Goal: Task Accomplishment & Management: Manage account settings

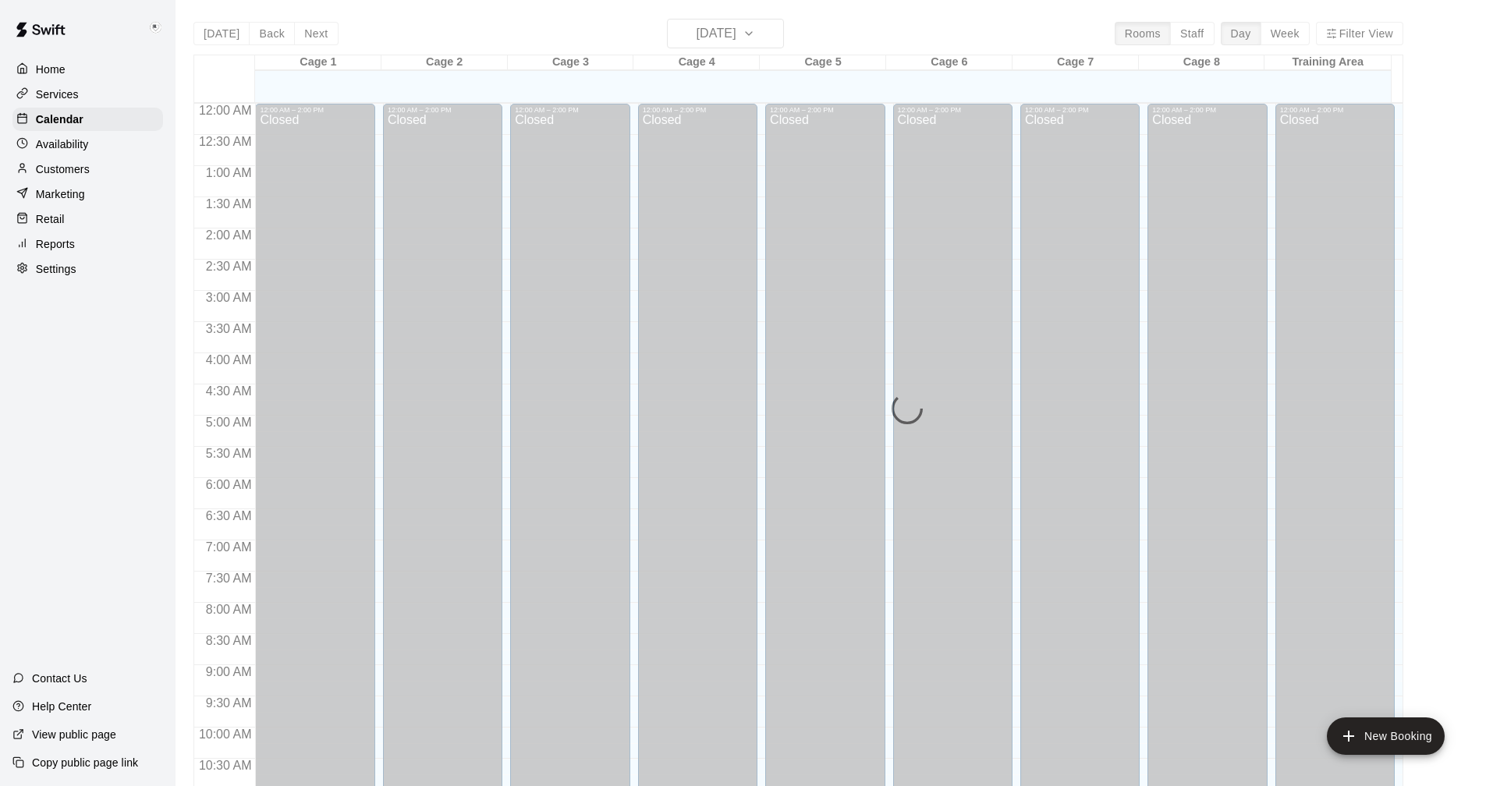
scroll to position [740, 0]
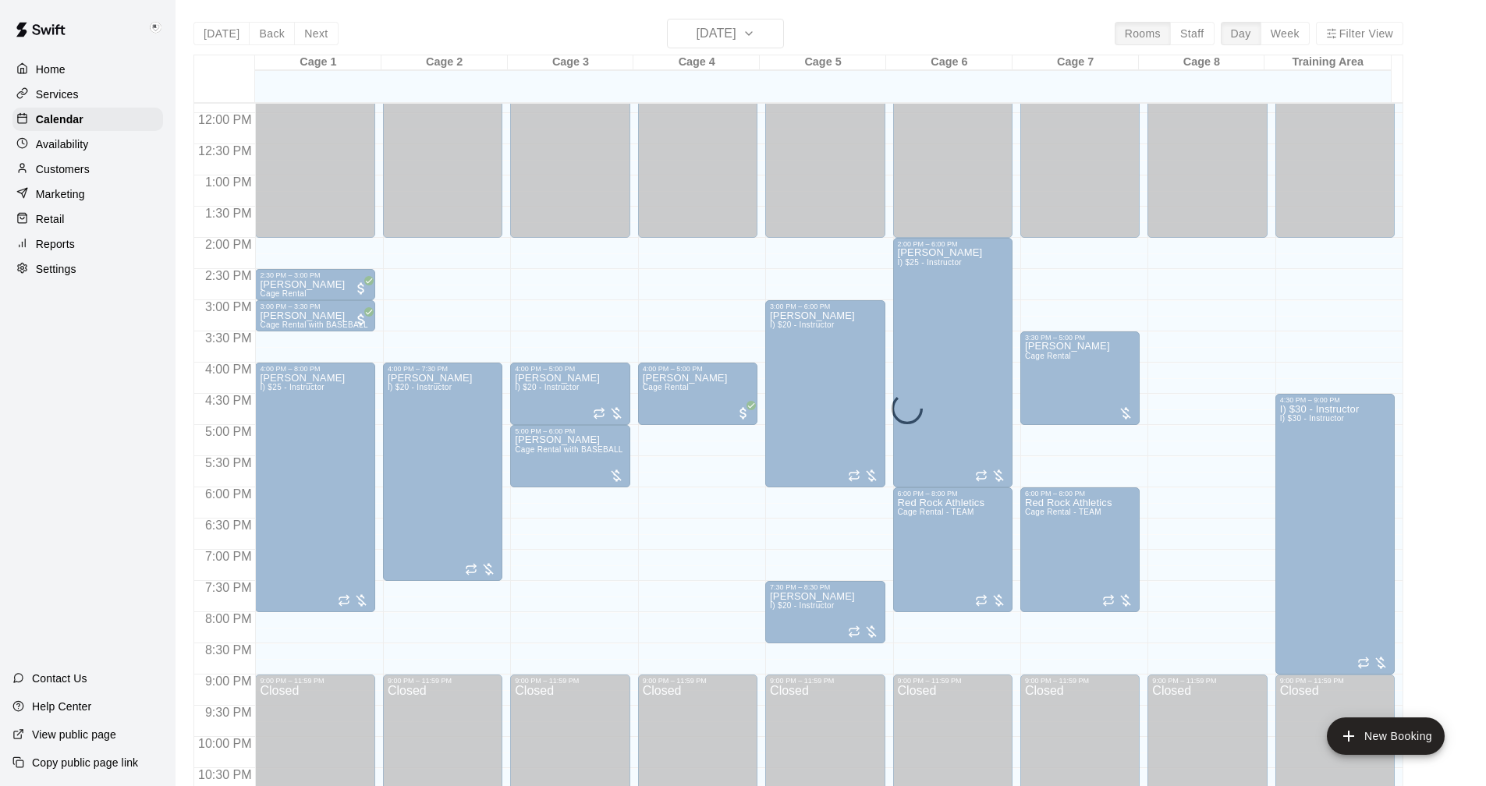
click at [58, 141] on p "Availability" at bounding box center [62, 145] width 53 height 16
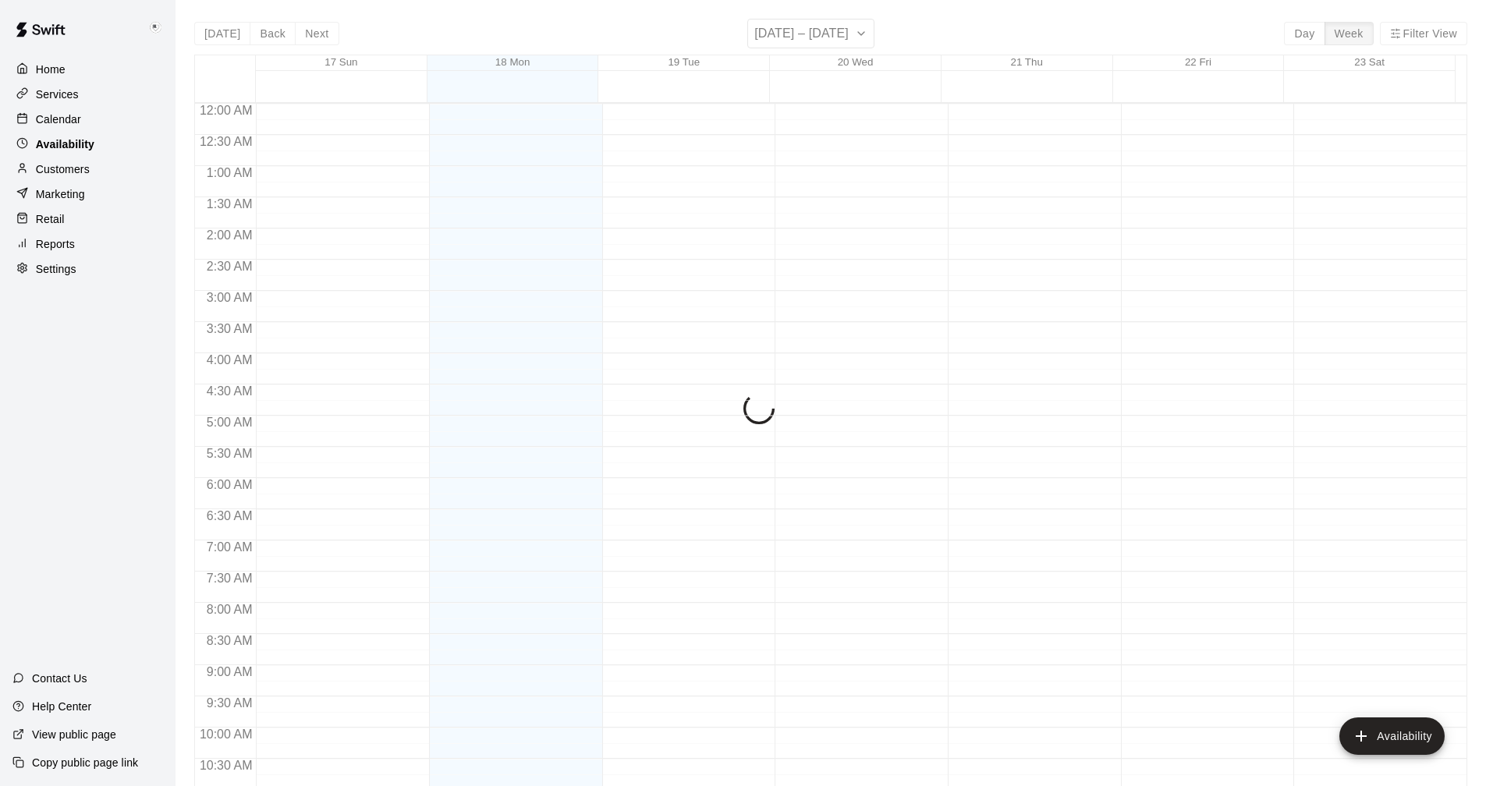
scroll to position [711, 0]
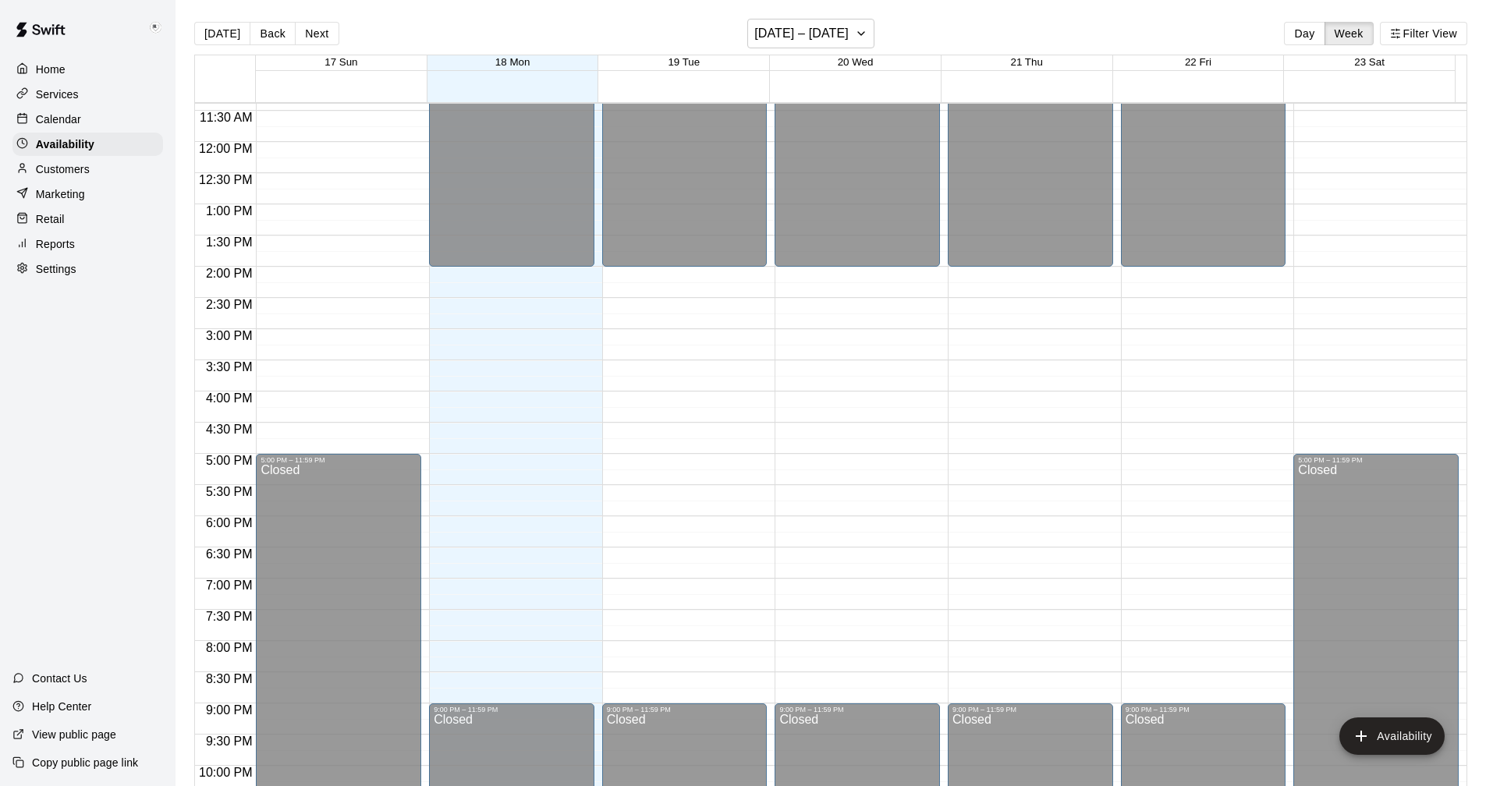
click at [64, 272] on p "Settings" at bounding box center [56, 269] width 41 height 16
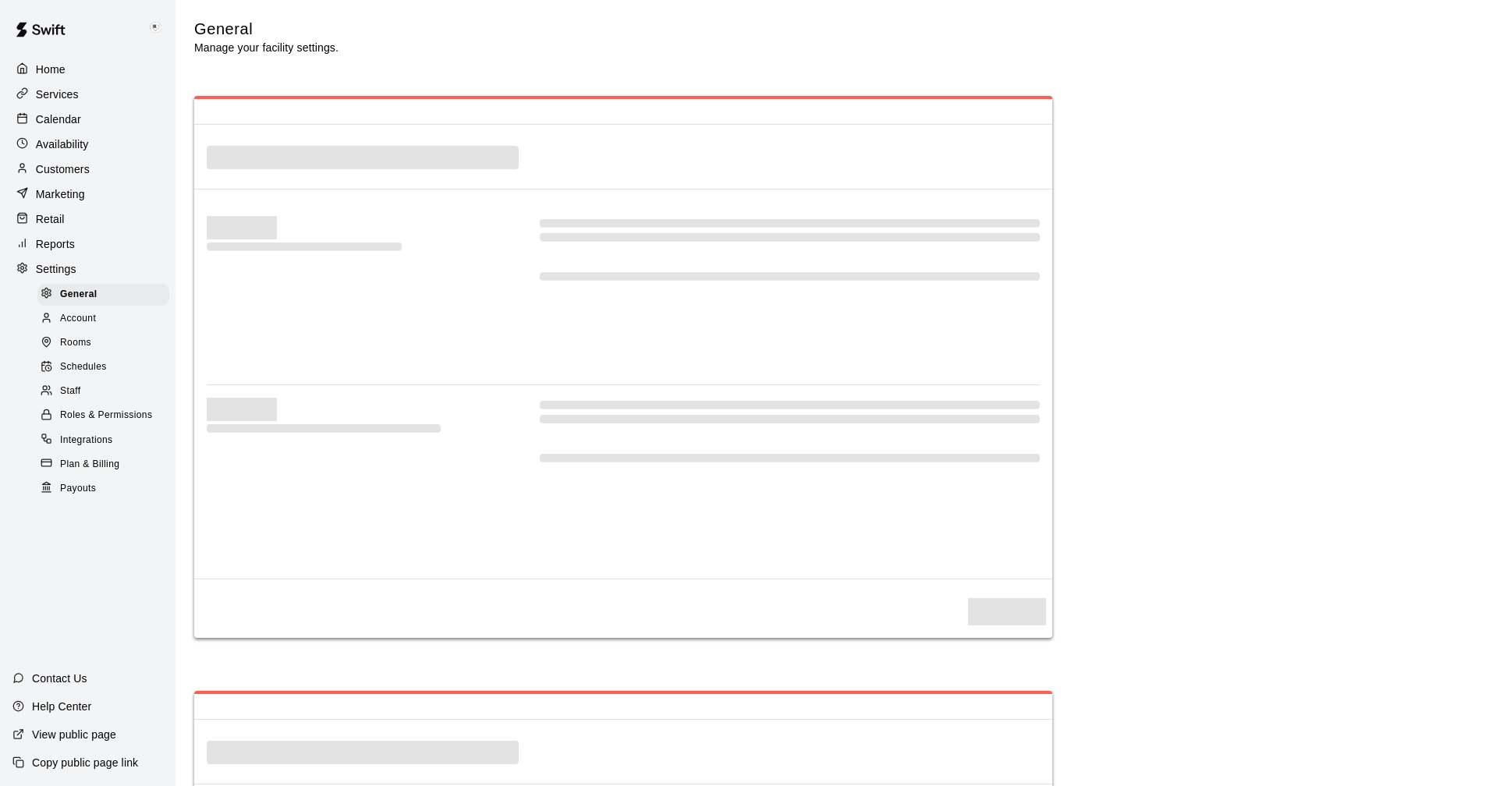
select select "**"
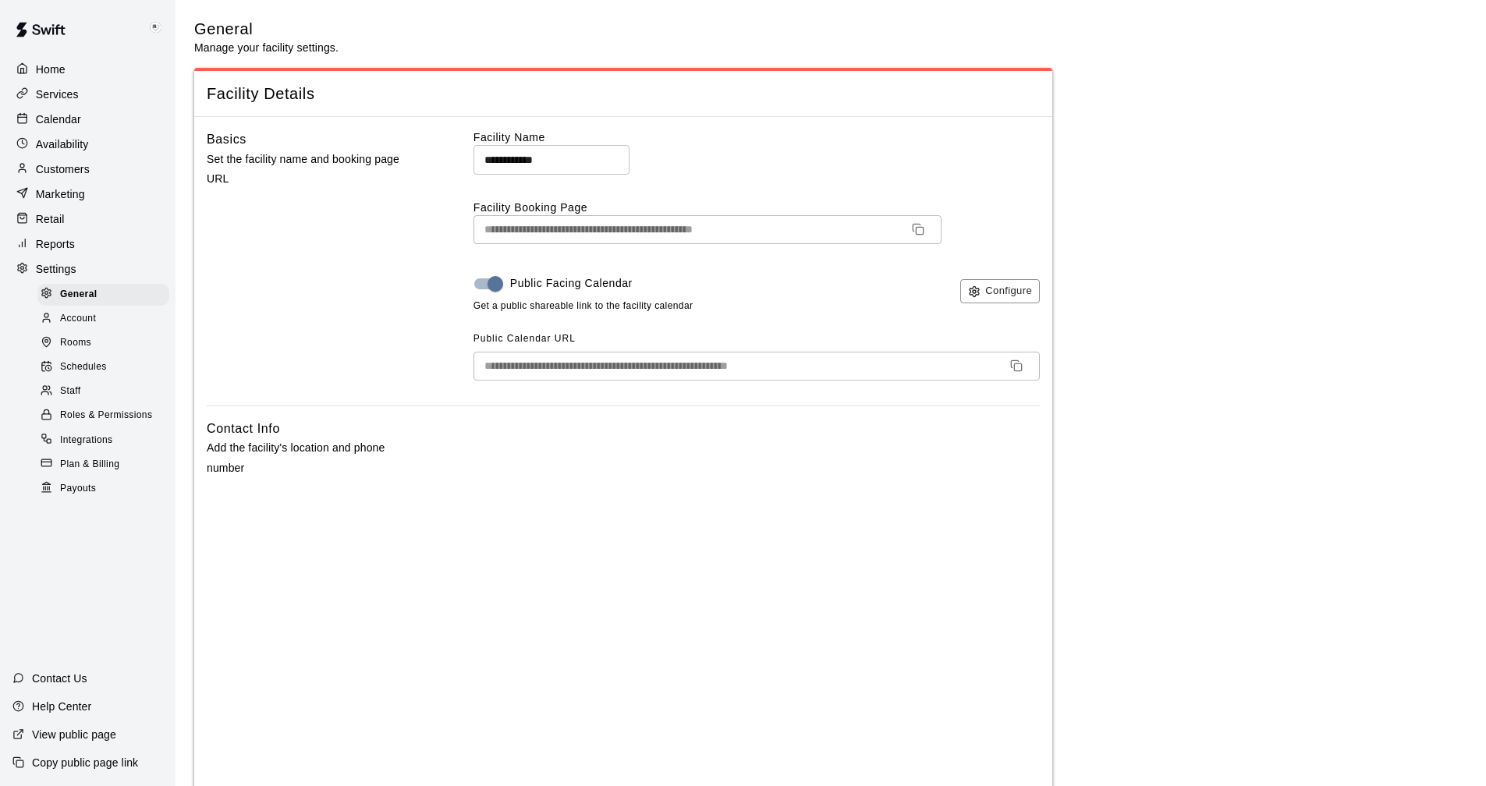
click at [55, 148] on p "Availability" at bounding box center [62, 145] width 53 height 16
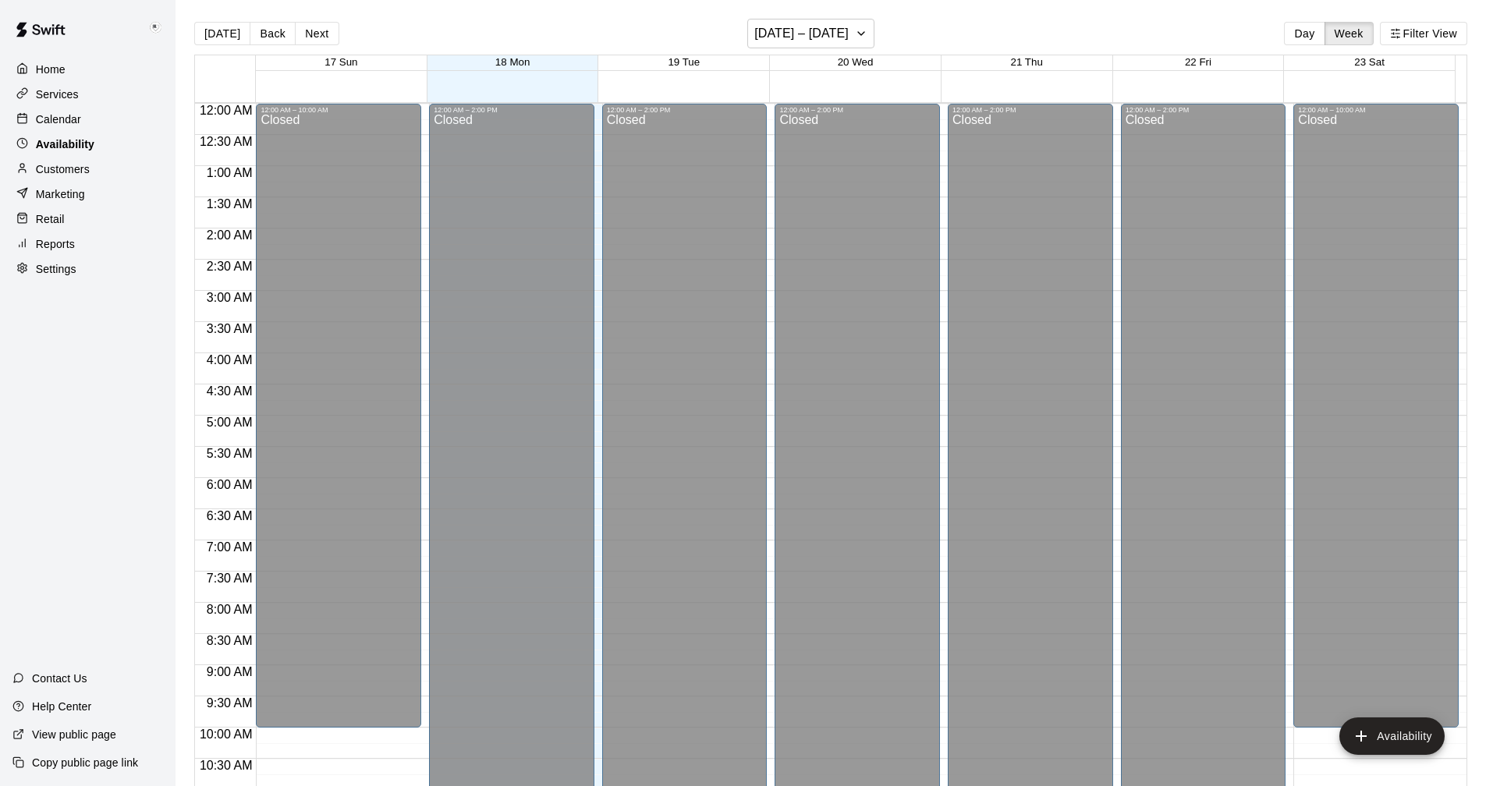
scroll to position [711, 0]
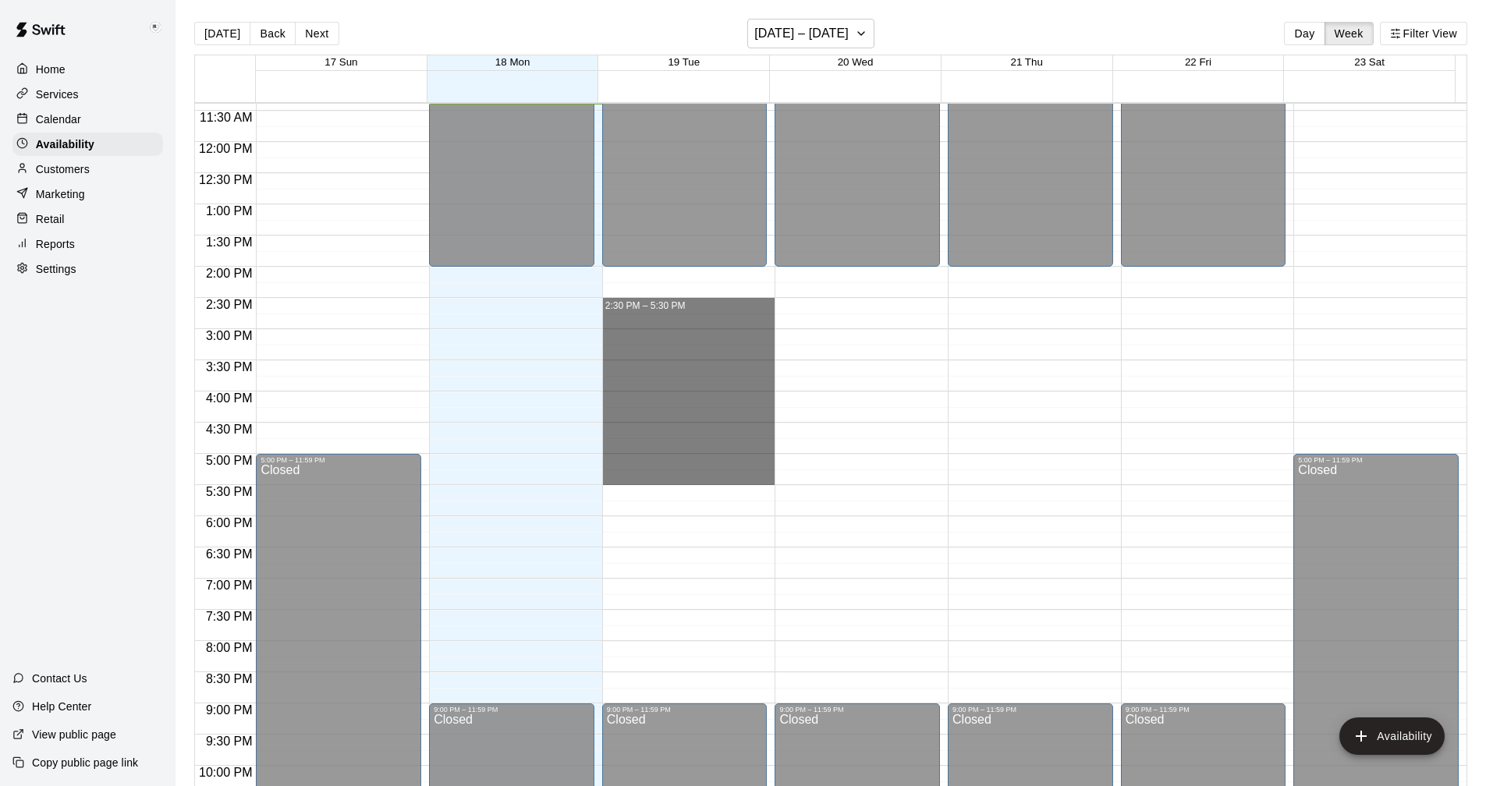
drag, startPoint x: 659, startPoint y: 300, endPoint x: 660, endPoint y: 479, distance: 178.7
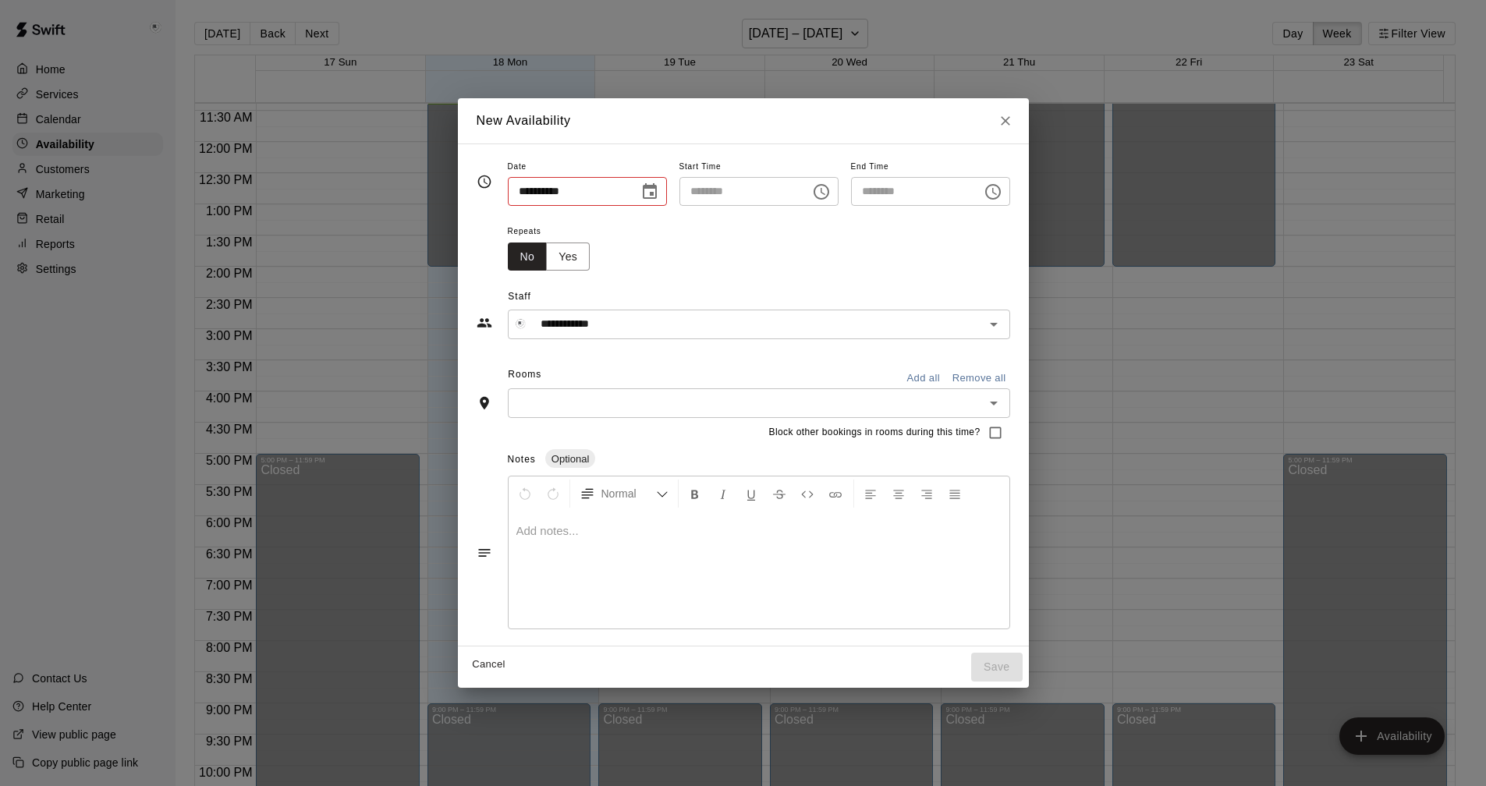
type input "**********"
type input "********"
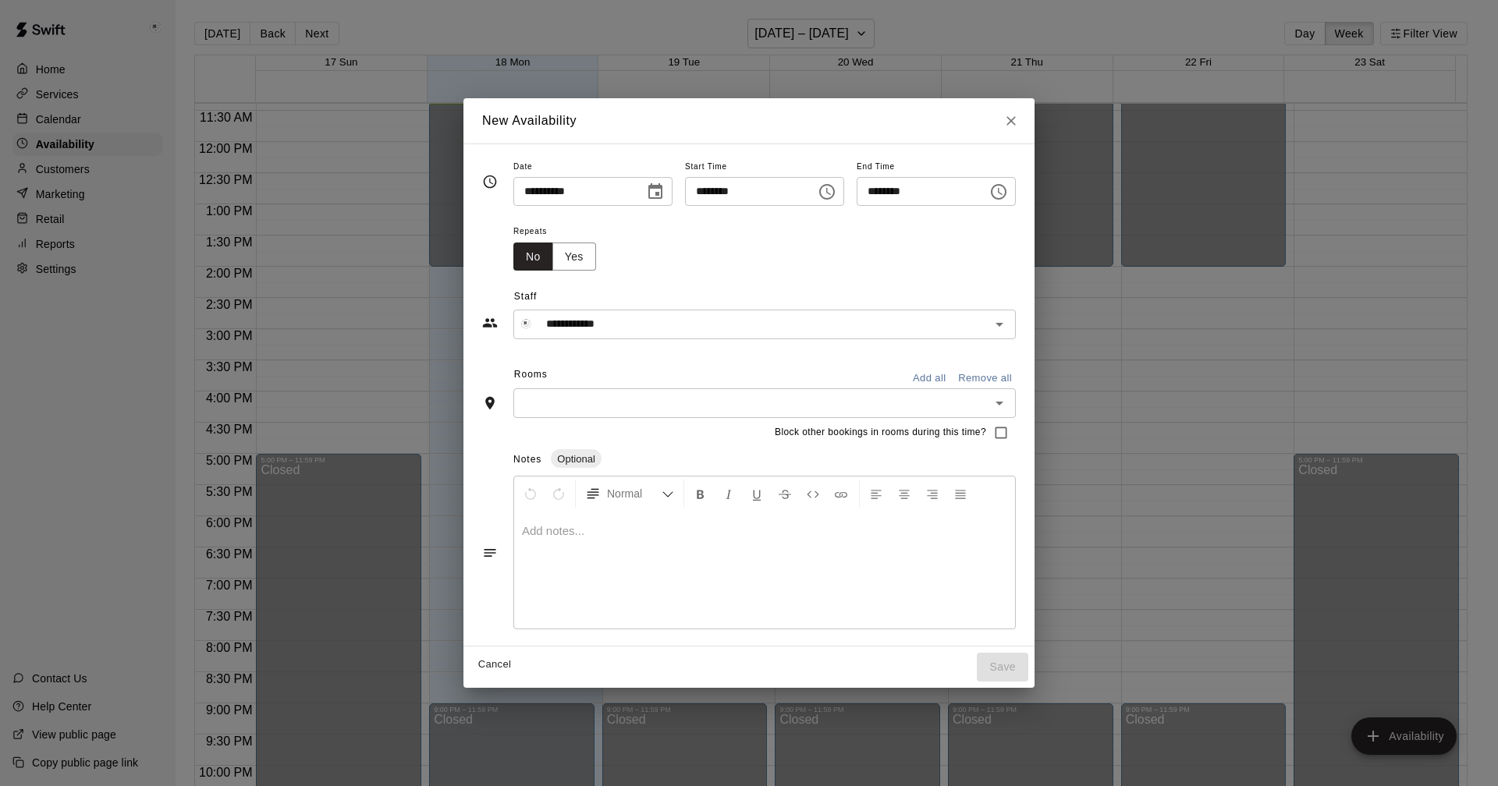
click at [683, 410] on input "text" at bounding box center [751, 403] width 467 height 20
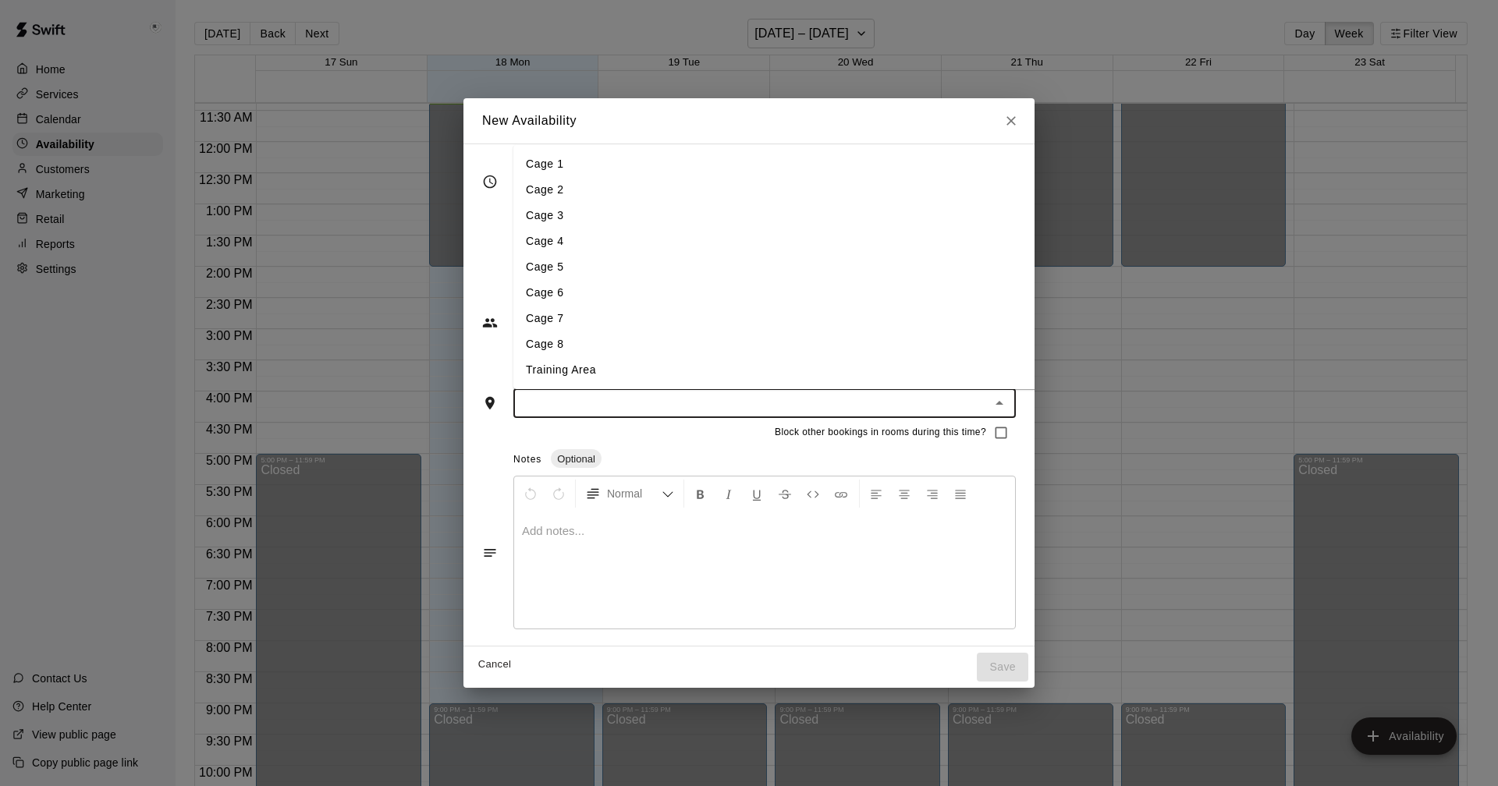
click at [538, 165] on li "Cage 1" at bounding box center [786, 164] width 547 height 26
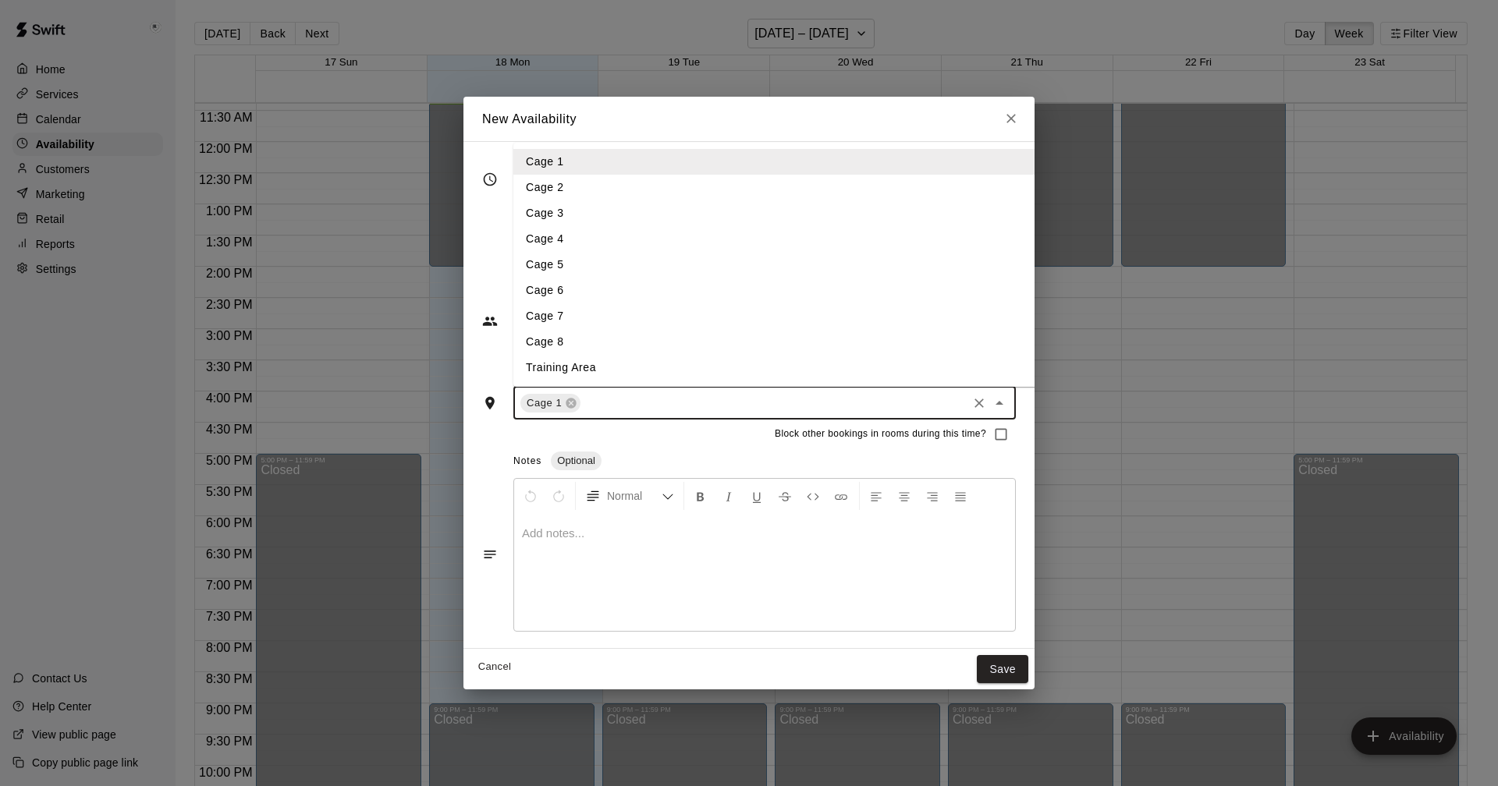
click at [610, 410] on input "text" at bounding box center [774, 403] width 382 height 20
click at [552, 188] on li "Cage 2" at bounding box center [786, 188] width 547 height 26
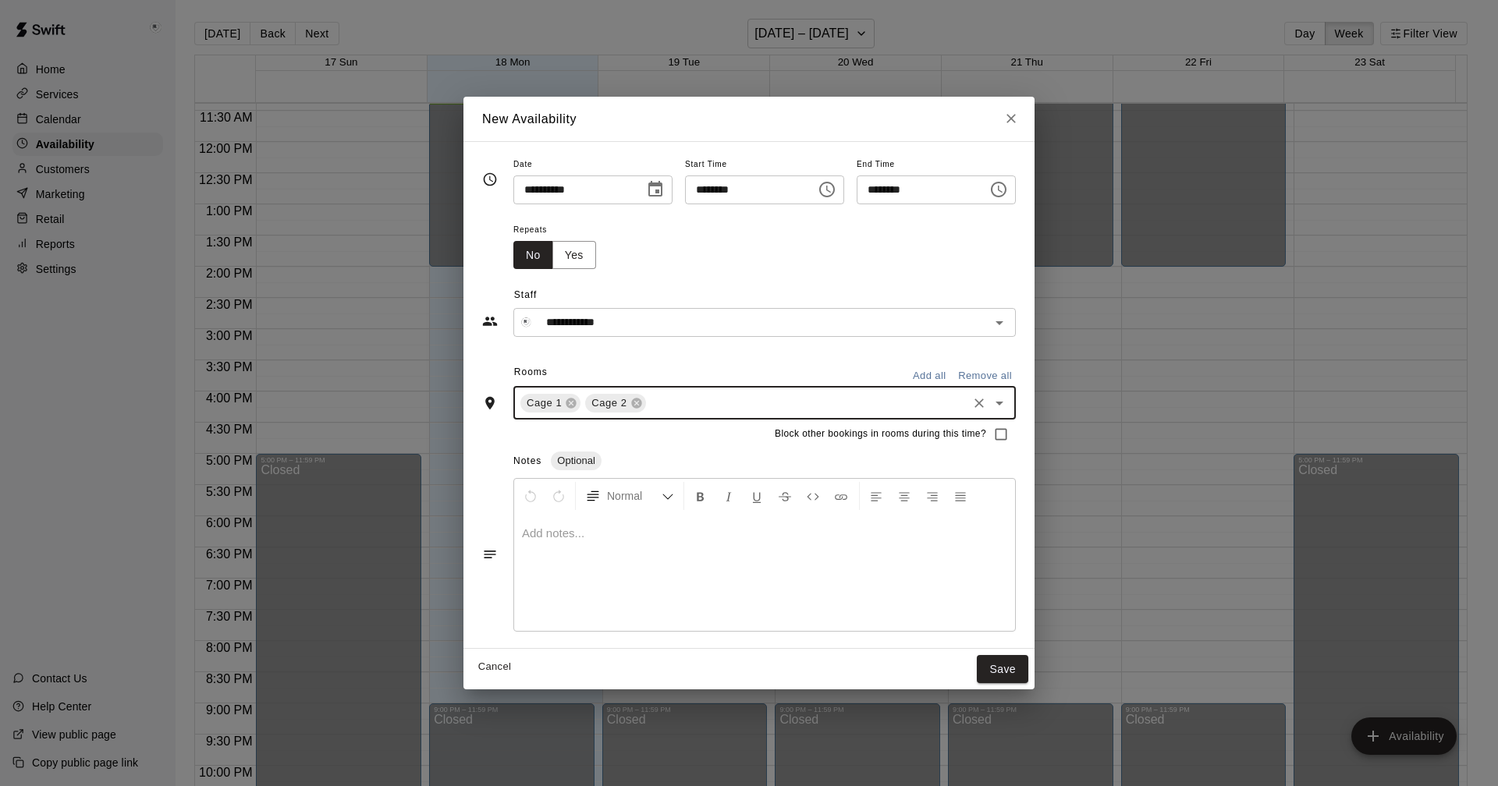
click at [659, 405] on input "text" at bounding box center [806, 403] width 317 height 20
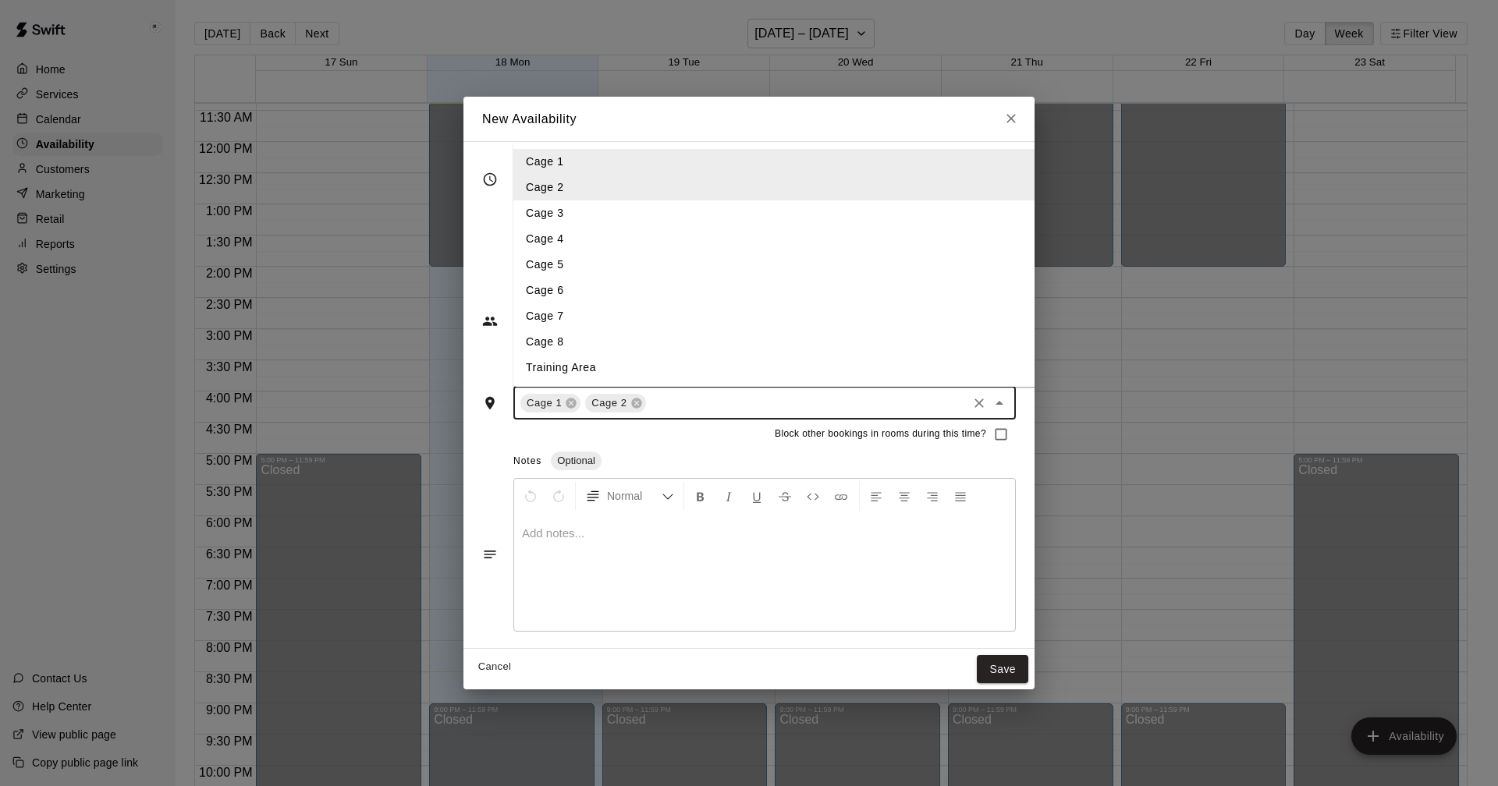
click at [545, 204] on li "Cage 3" at bounding box center [786, 214] width 547 height 26
click at [713, 410] on input "text" at bounding box center [839, 403] width 252 height 20
click at [554, 371] on li "Training Area" at bounding box center [786, 368] width 547 height 26
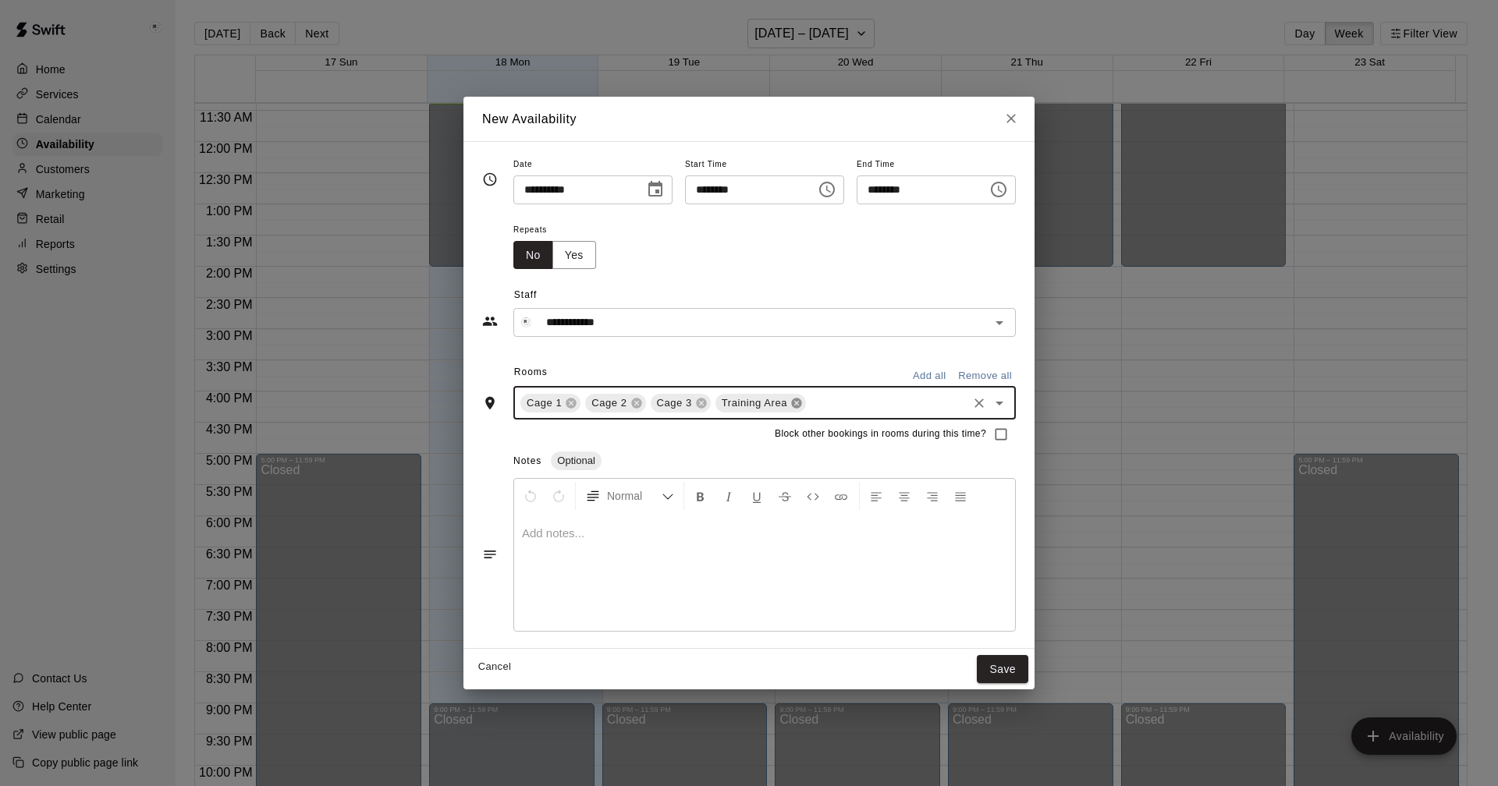
click at [791, 407] on icon at bounding box center [796, 403] width 10 height 10
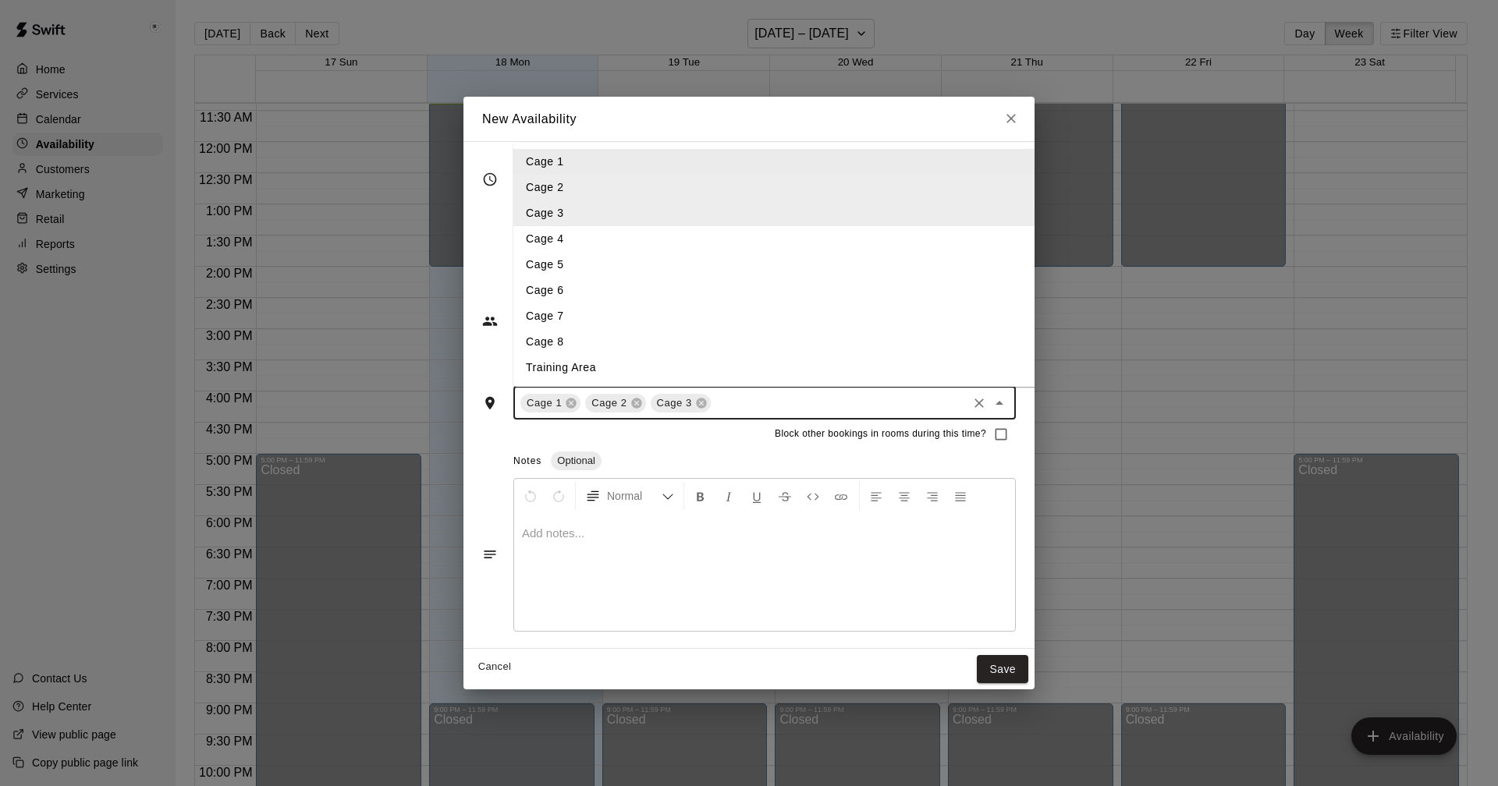
click at [740, 403] on input "text" at bounding box center [839, 403] width 252 height 20
click at [520, 265] on li "Cage 5" at bounding box center [786, 265] width 547 height 26
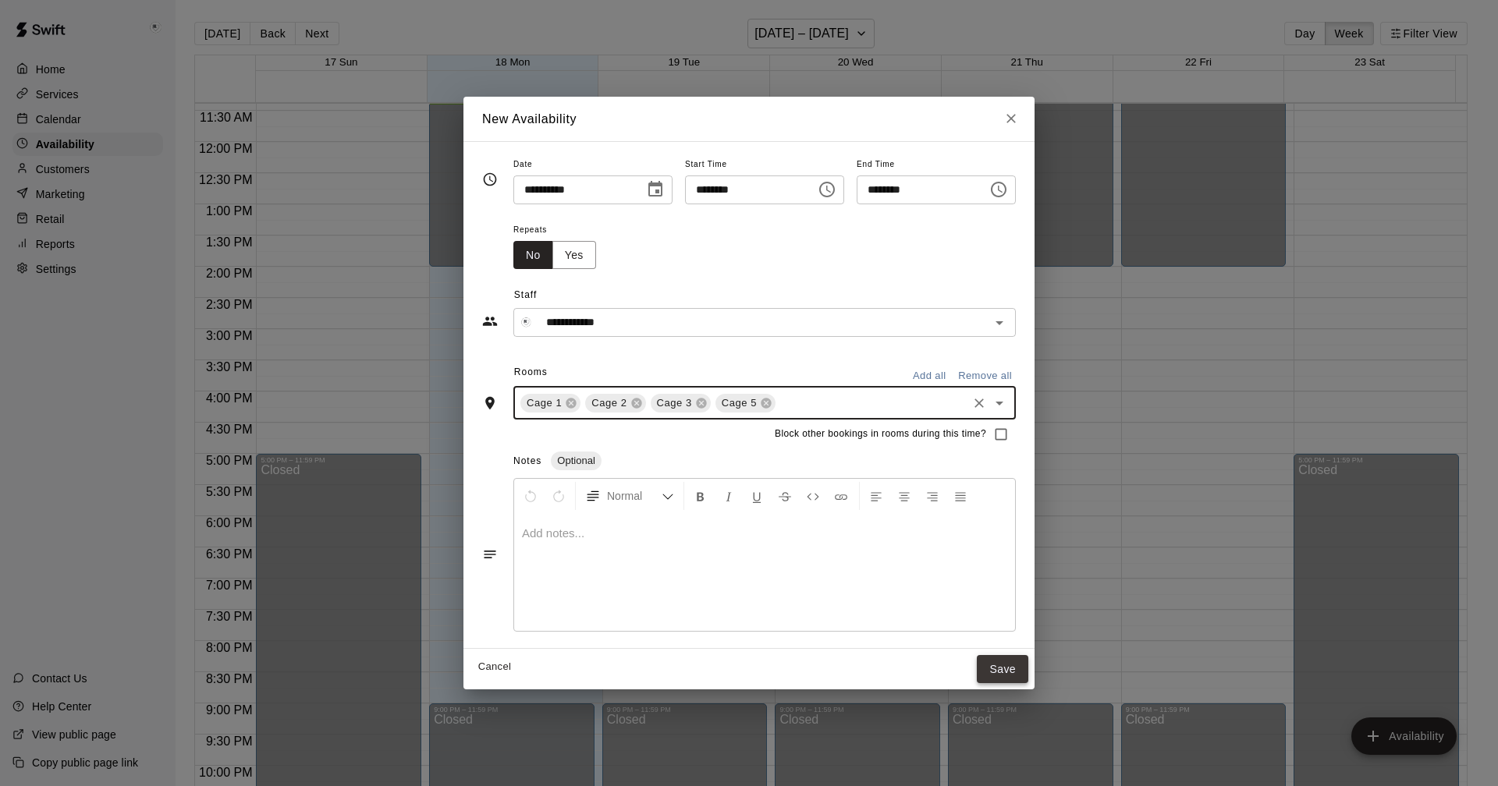
click at [1023, 673] on button "Save" at bounding box center [1002, 669] width 51 height 29
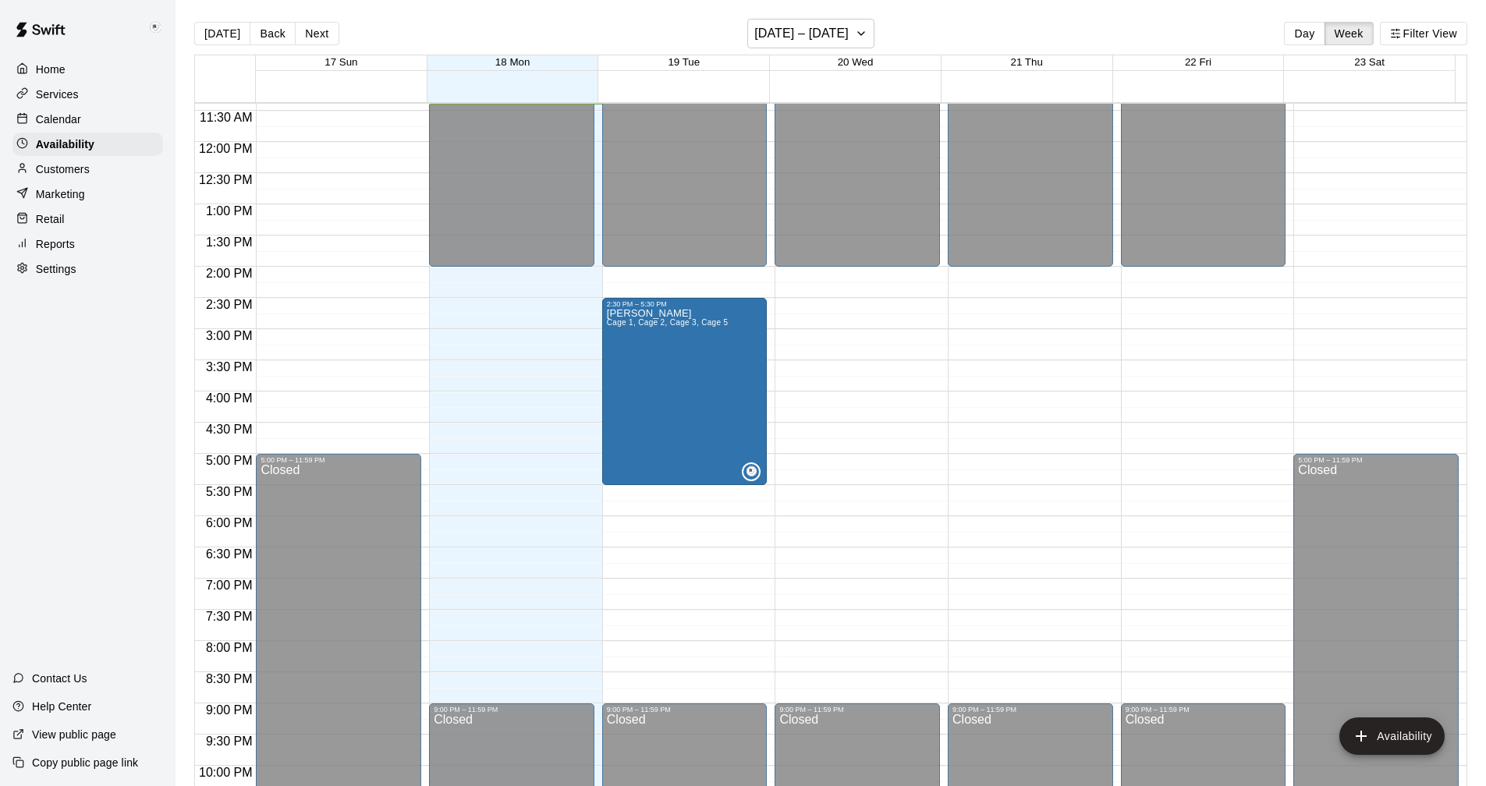
click at [75, 733] on p "View public page" at bounding box center [74, 735] width 84 height 16
click at [49, 113] on p "Calendar" at bounding box center [58, 120] width 45 height 16
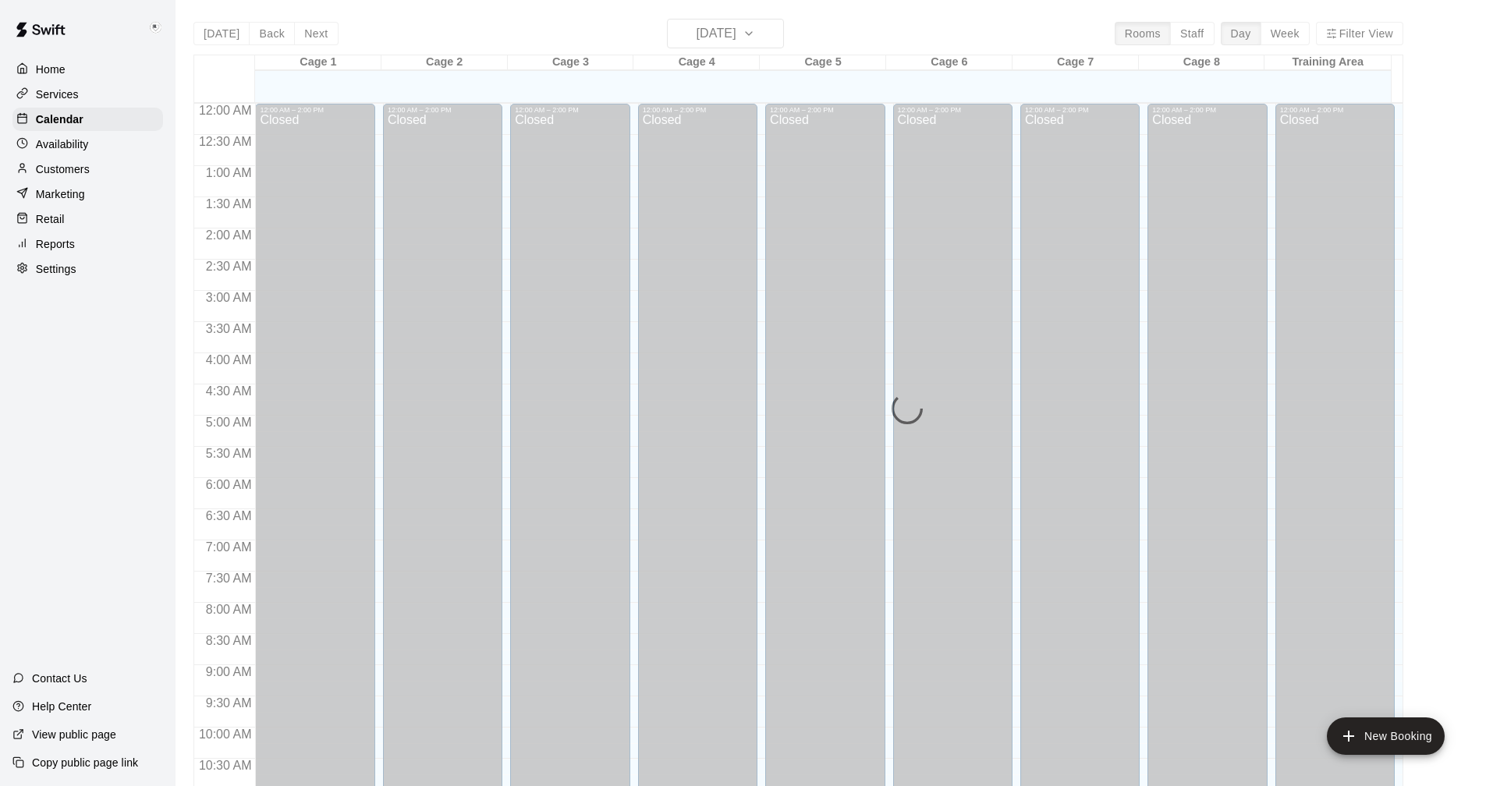
scroll to position [712, 0]
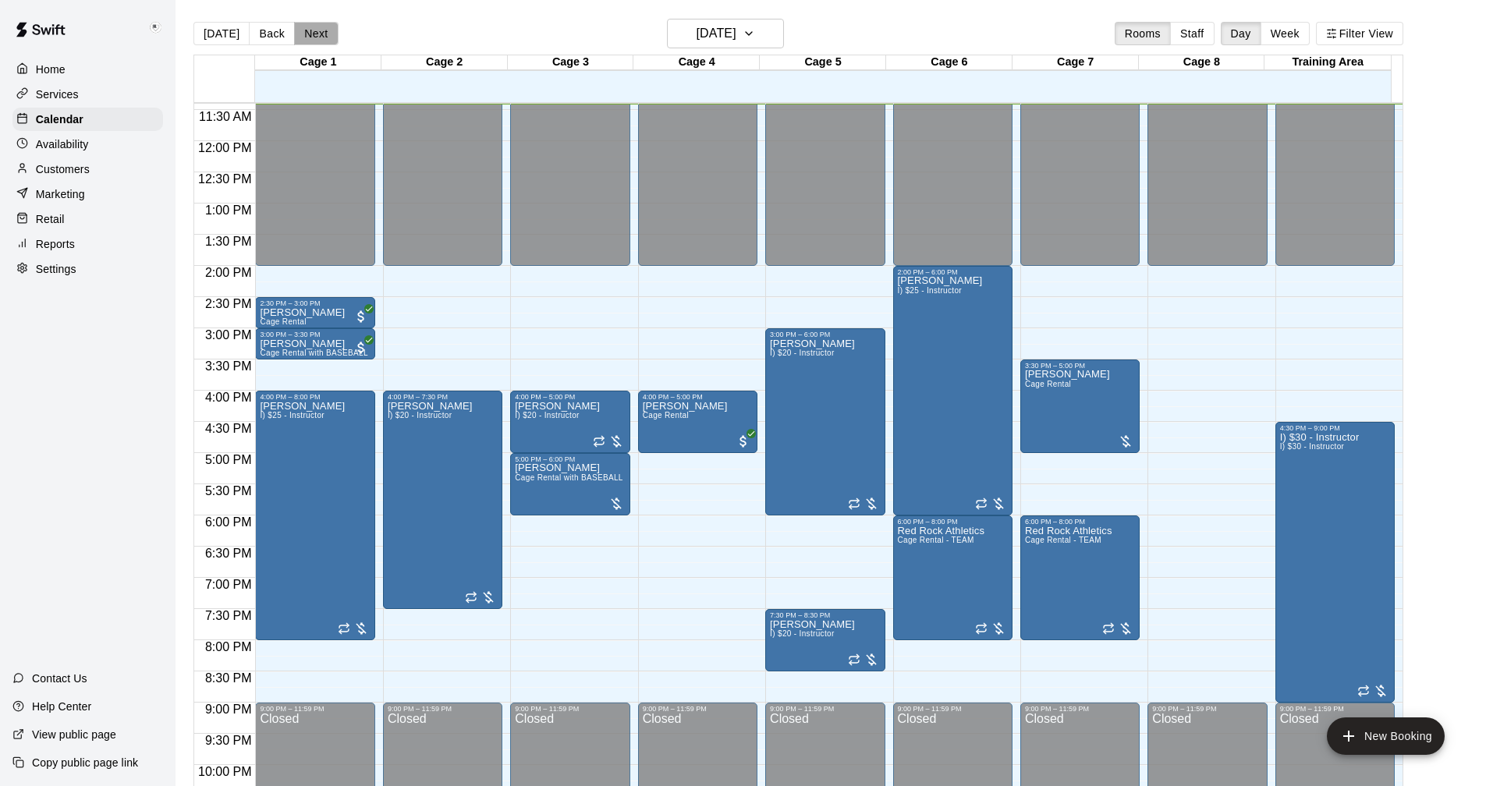
click at [311, 26] on button "Next" at bounding box center [316, 33] width 44 height 23
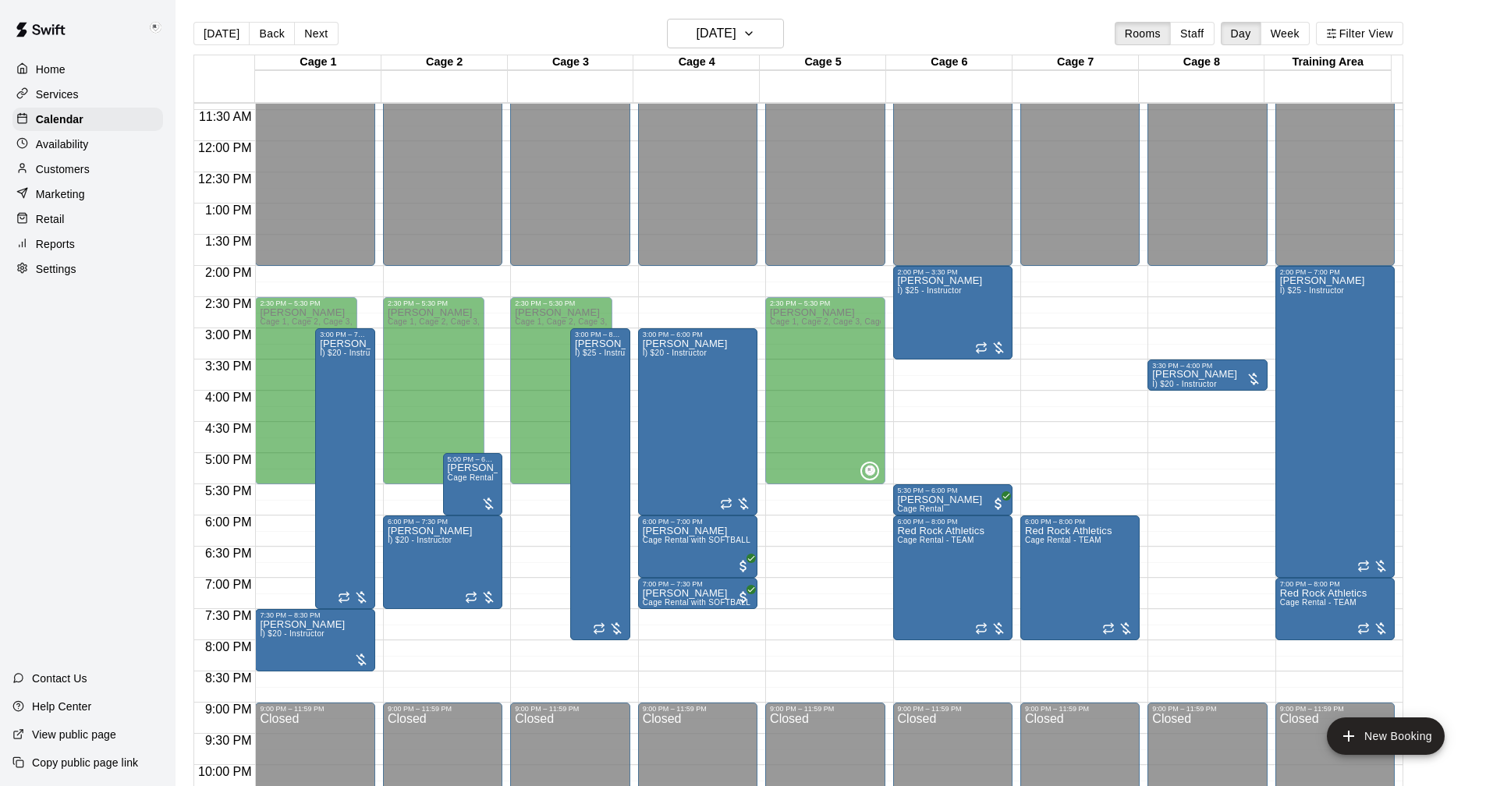
click at [55, 143] on p "Availability" at bounding box center [62, 145] width 53 height 16
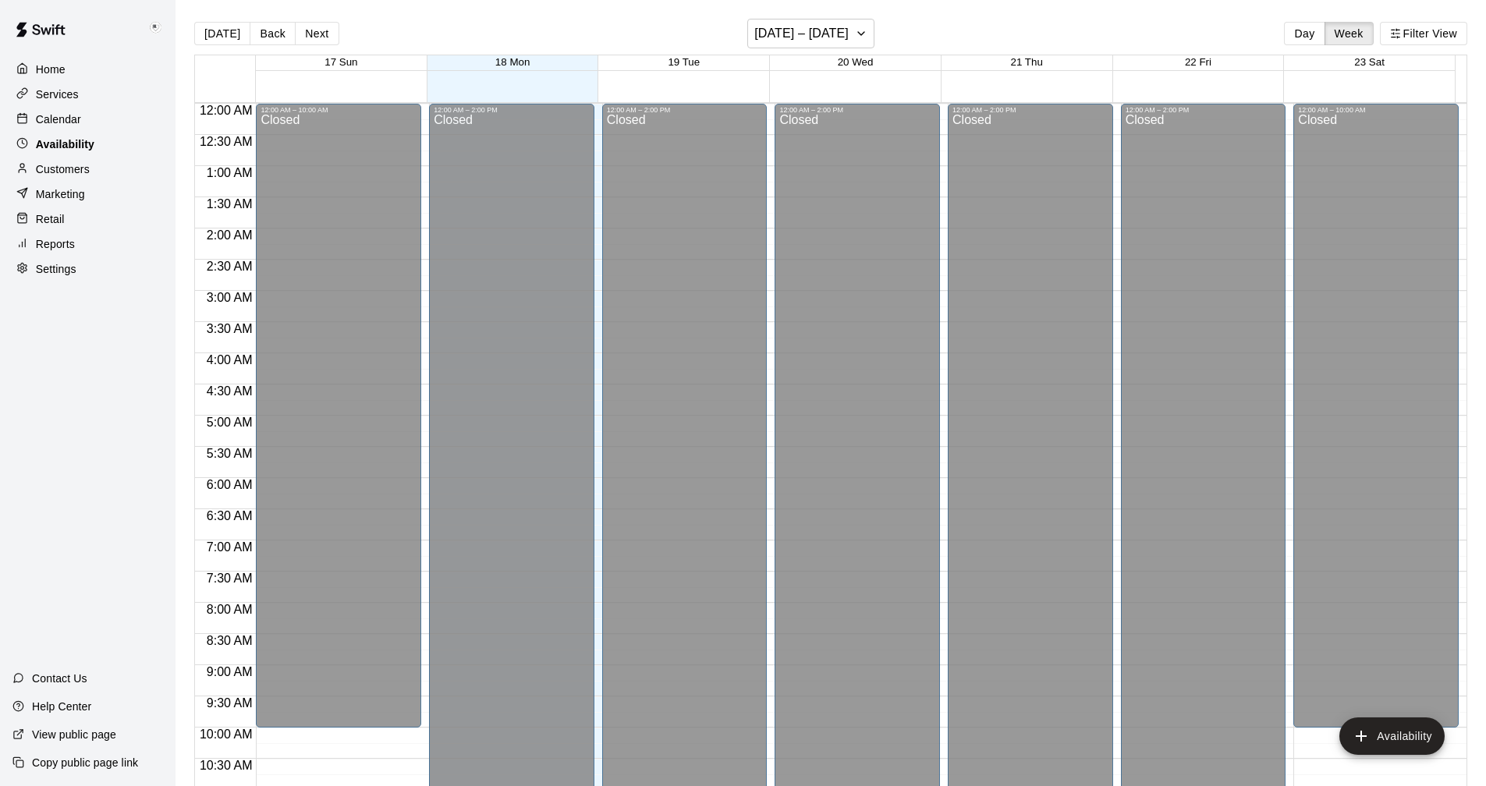
scroll to position [712, 0]
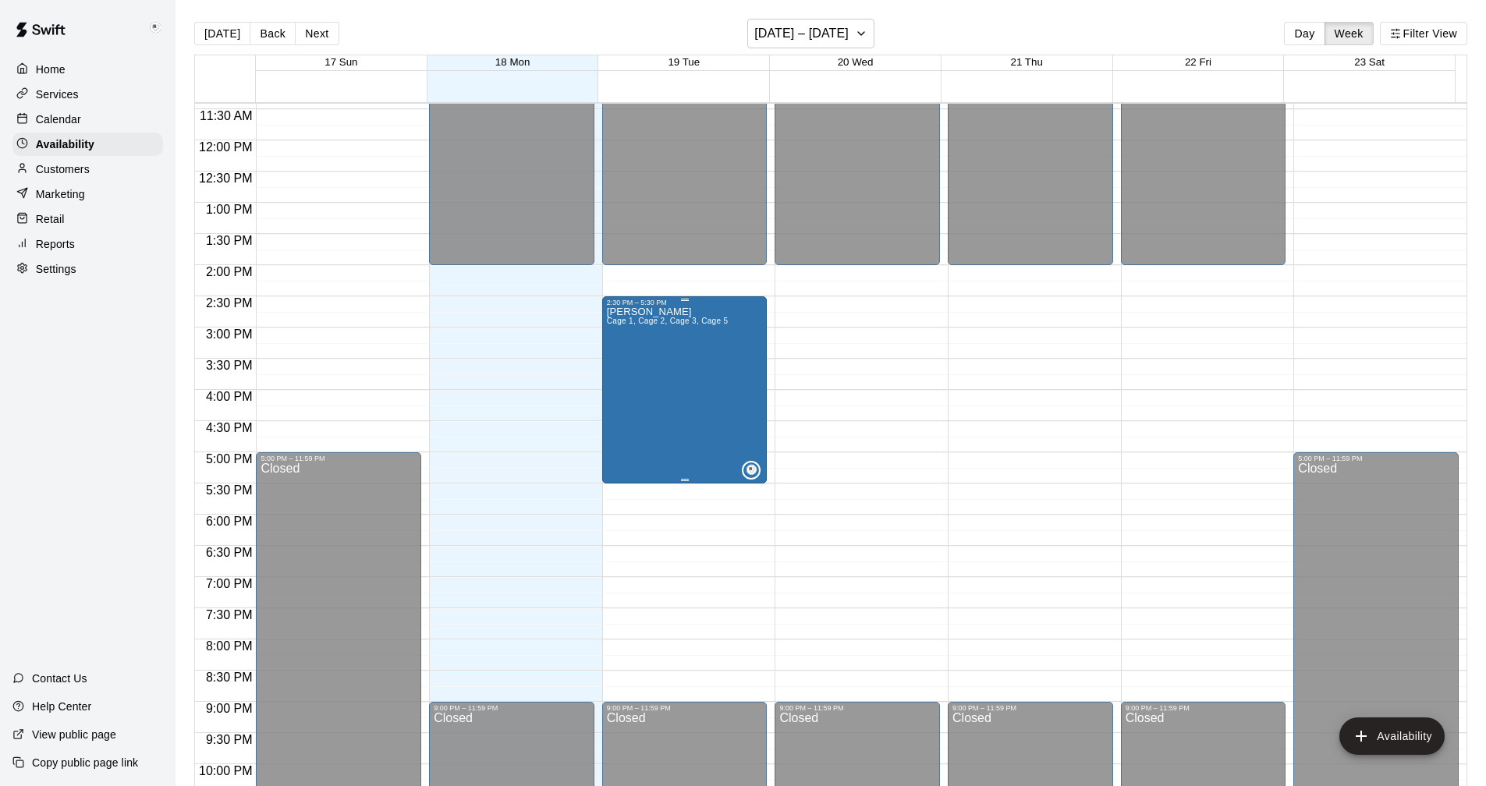
click at [650, 349] on div "[PERSON_NAME] 1, Cage 2, Cage 3, Cage 5" at bounding box center [668, 700] width 122 height 786
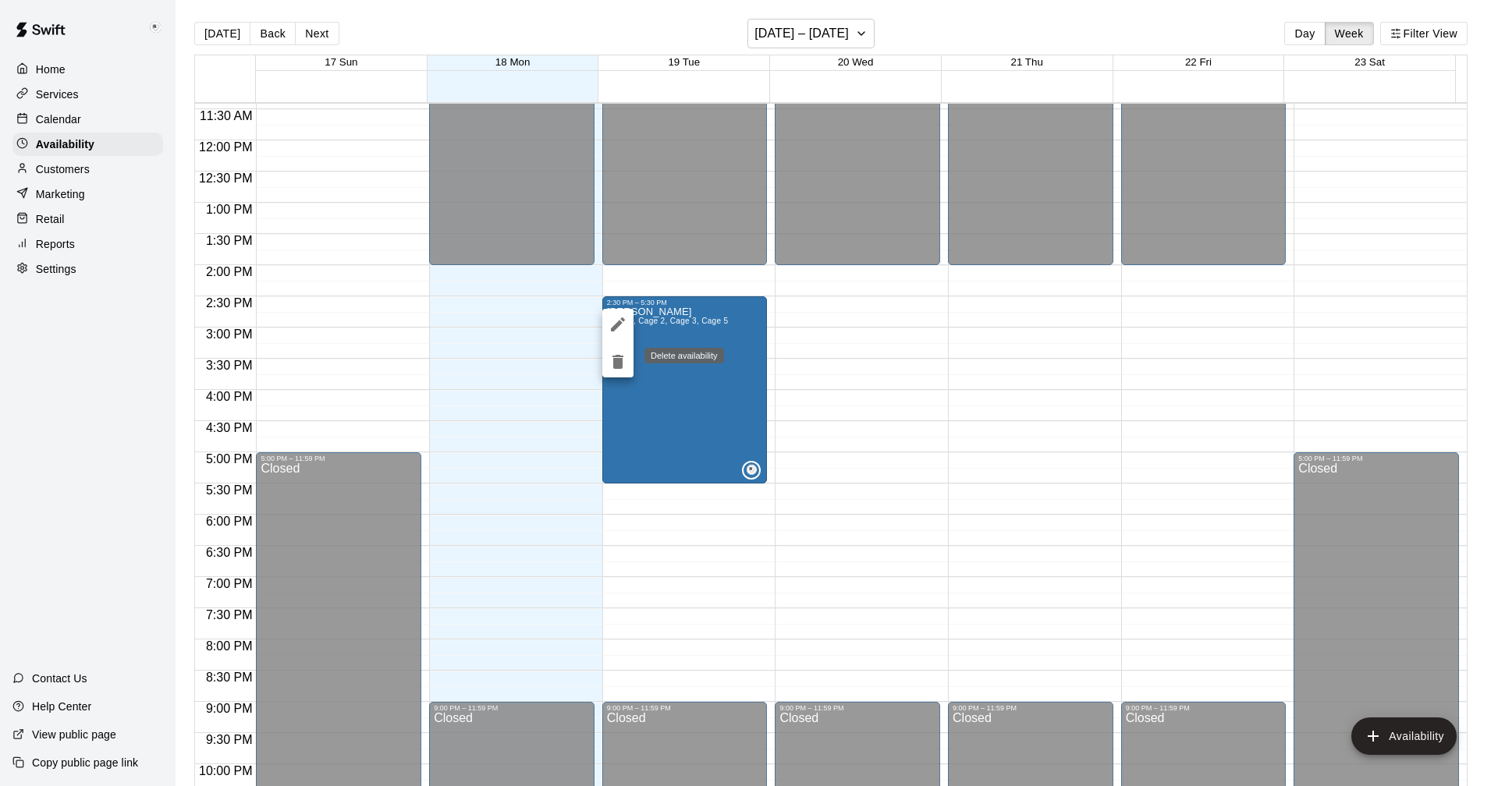
click at [612, 360] on icon "delete" at bounding box center [618, 362] width 19 height 19
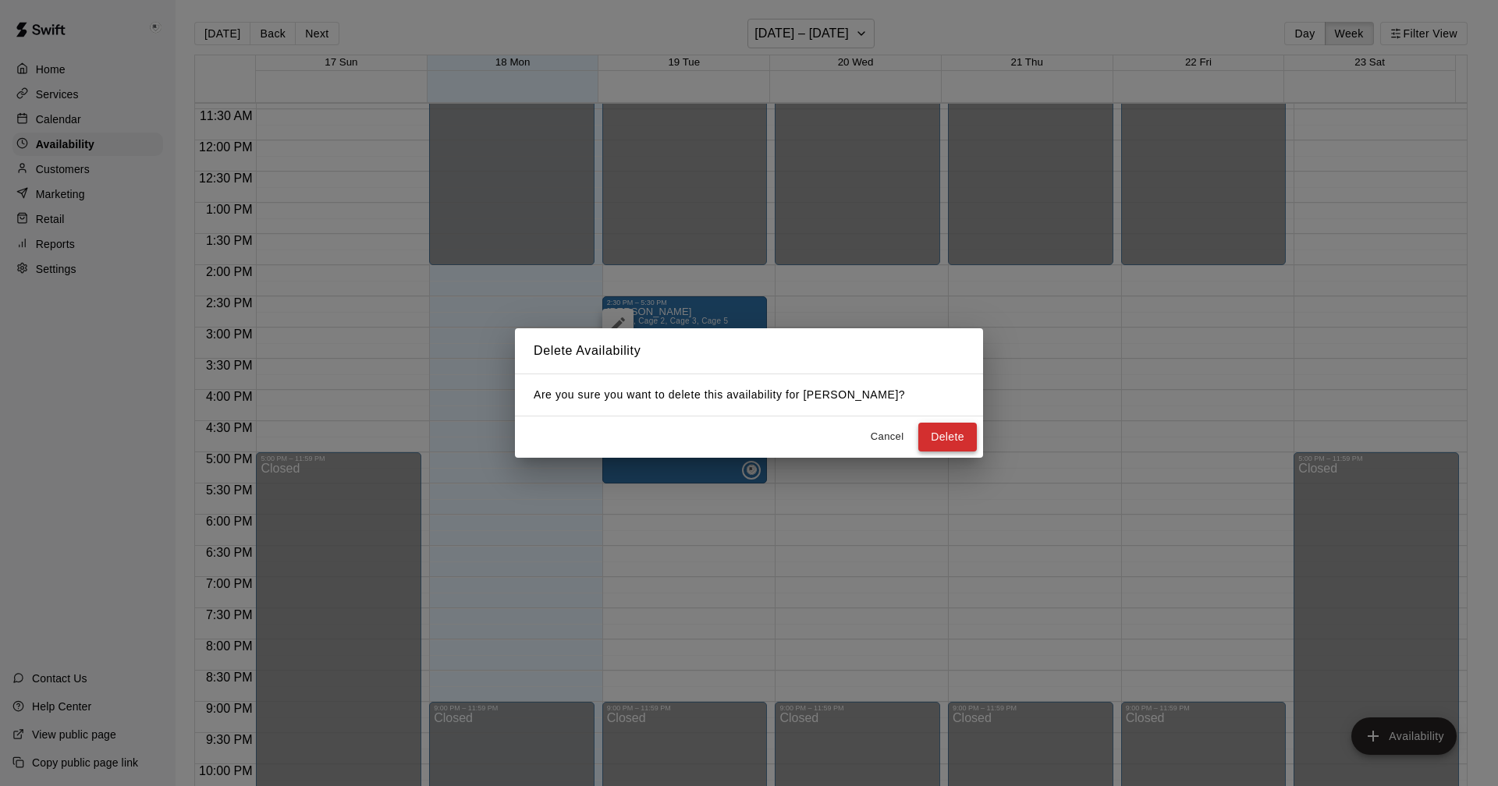
click at [957, 433] on button "Delete" at bounding box center [947, 437] width 59 height 29
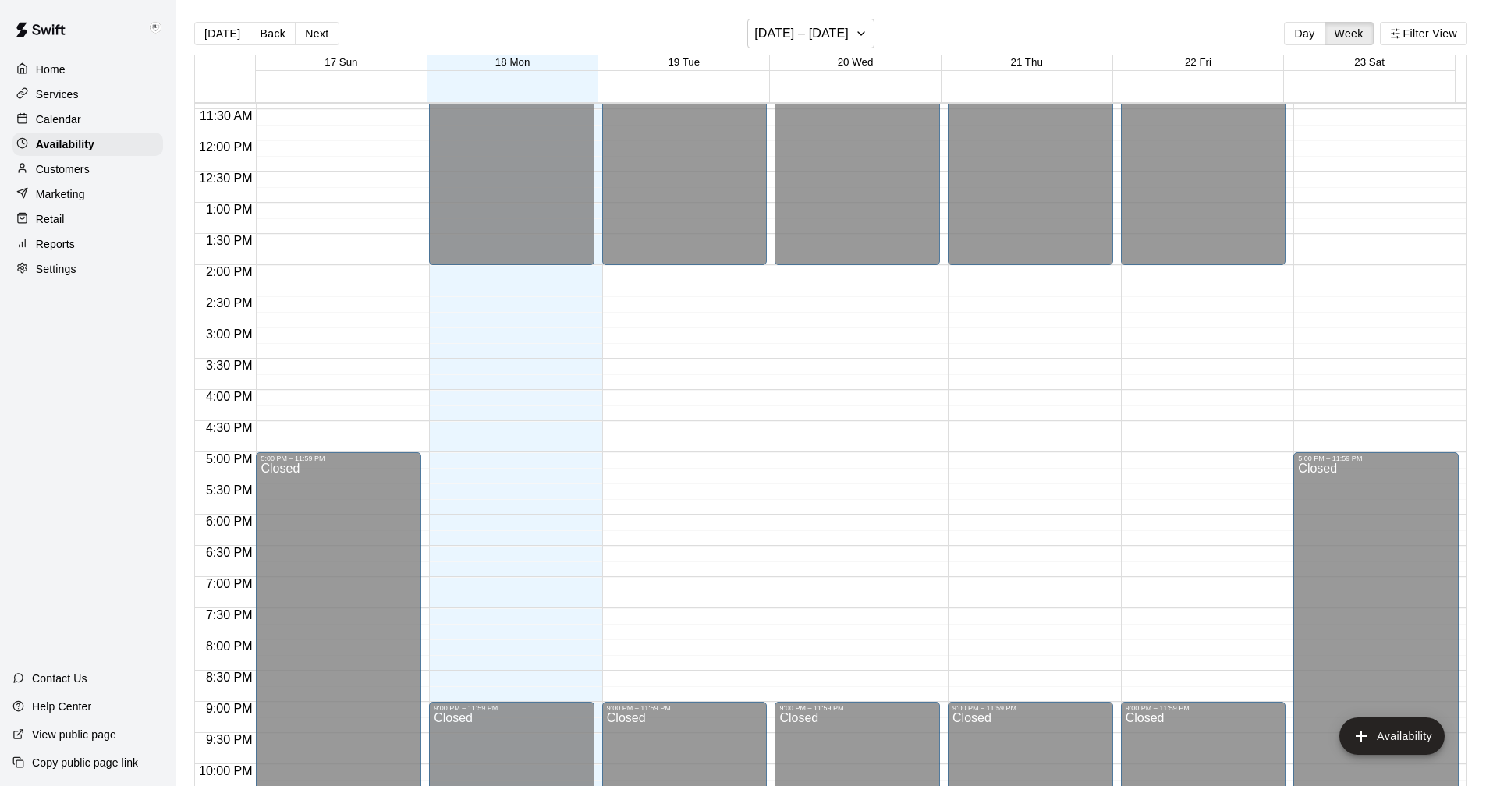
click at [55, 225] on p "Retail" at bounding box center [50, 219] width 29 height 16
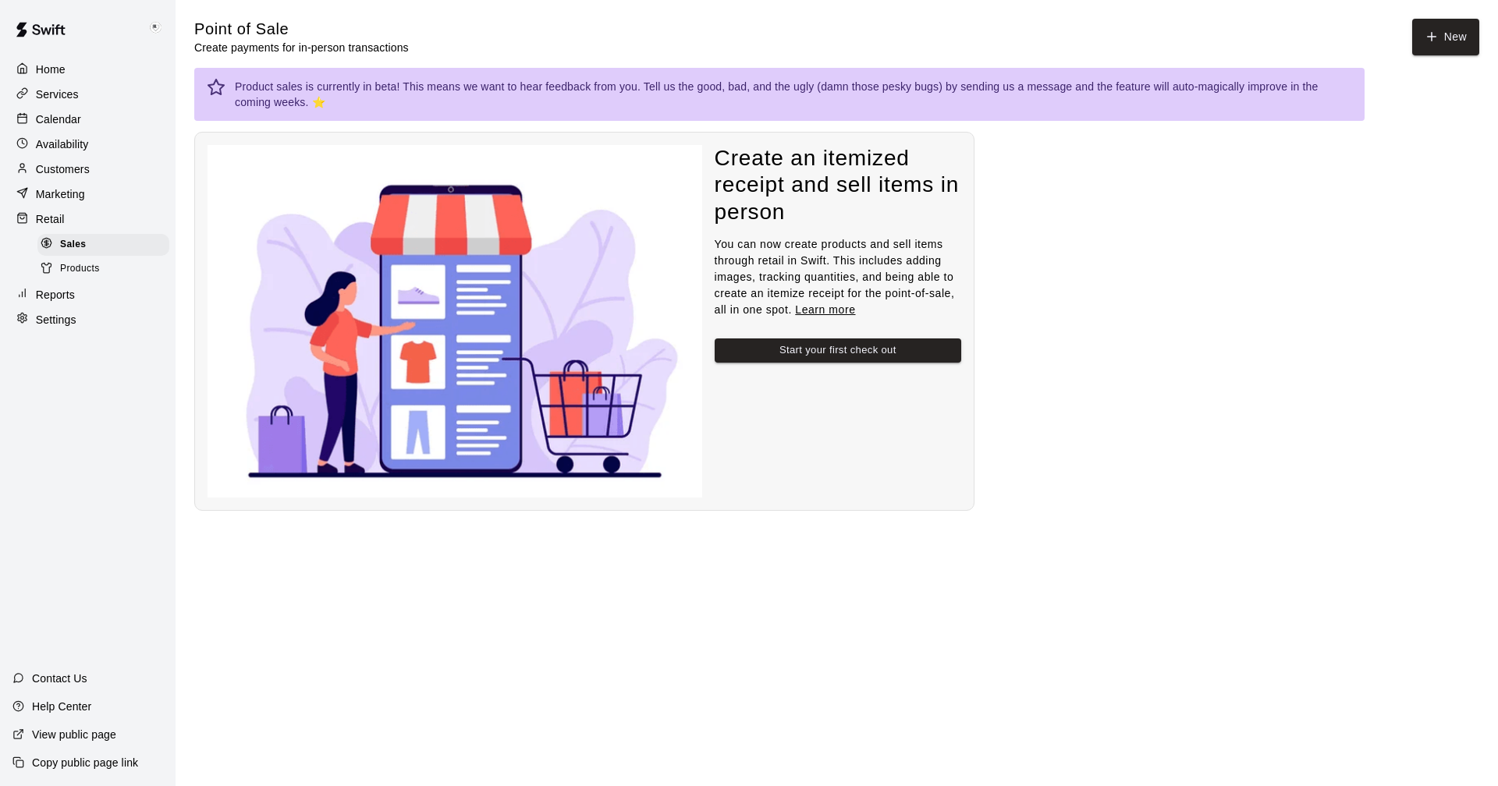
click at [55, 196] on p "Marketing" at bounding box center [60, 194] width 49 height 16
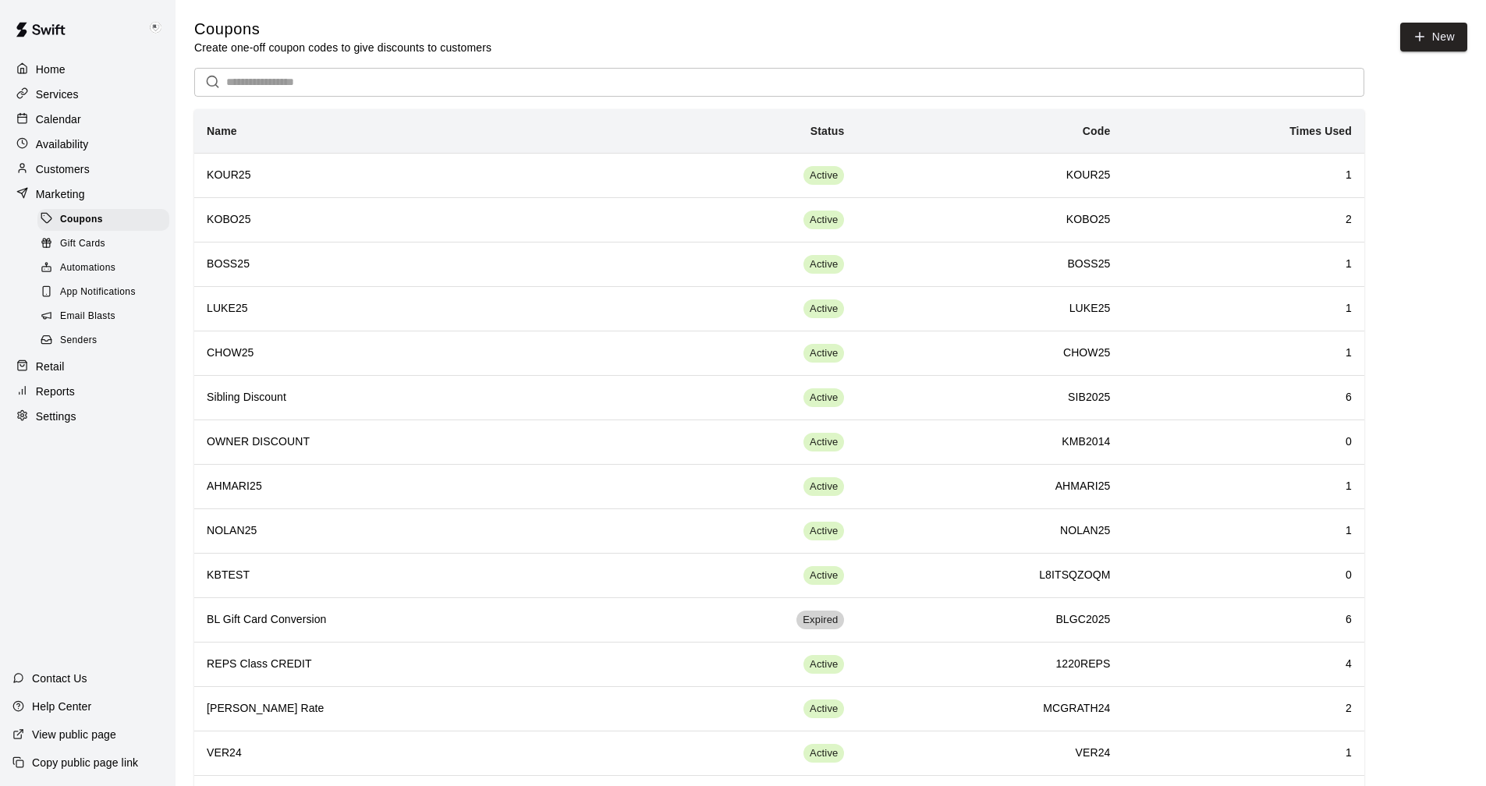
click at [55, 176] on p "Customers" at bounding box center [63, 170] width 54 height 16
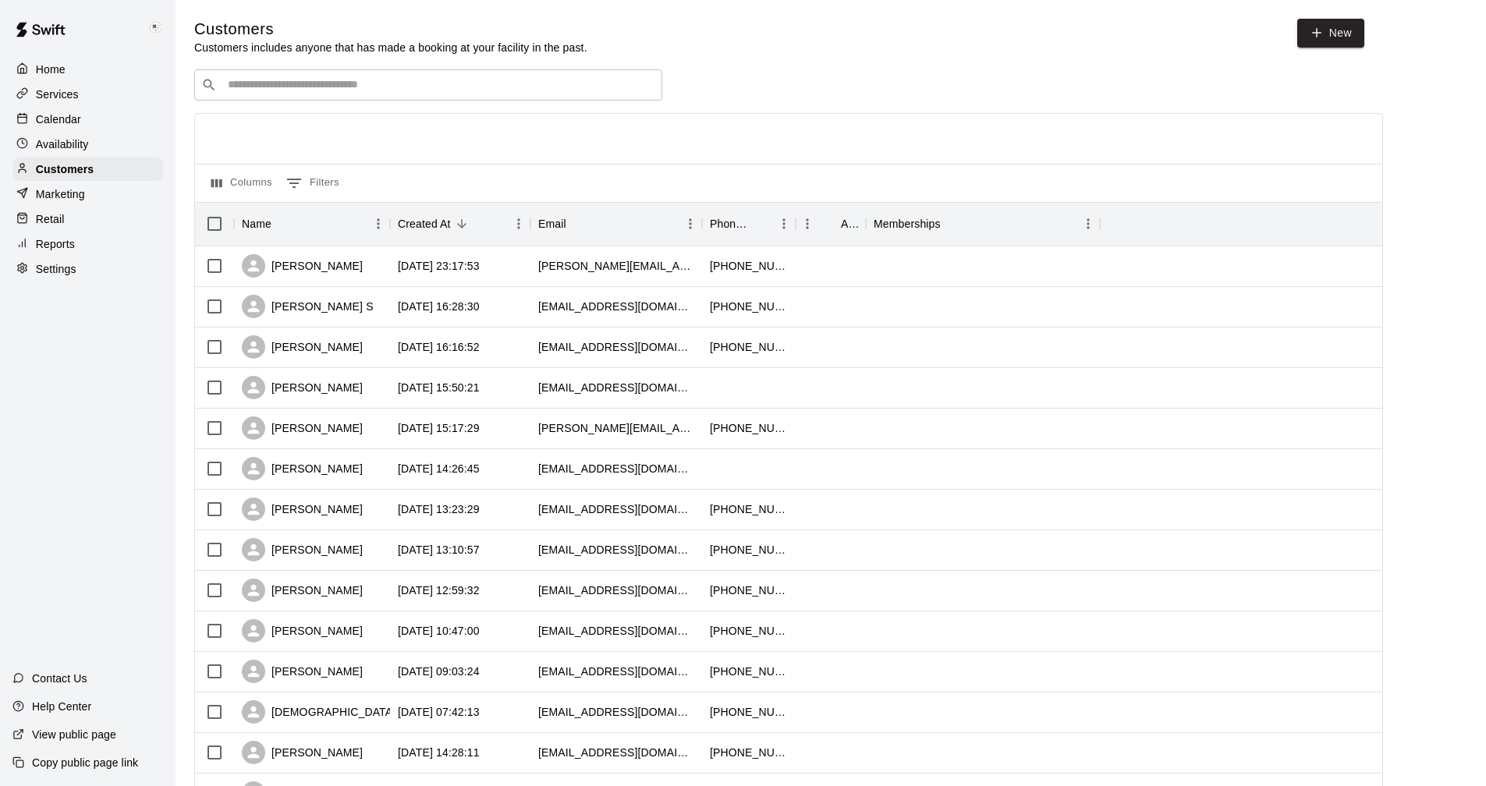
click at [62, 96] on p "Services" at bounding box center [57, 95] width 43 height 16
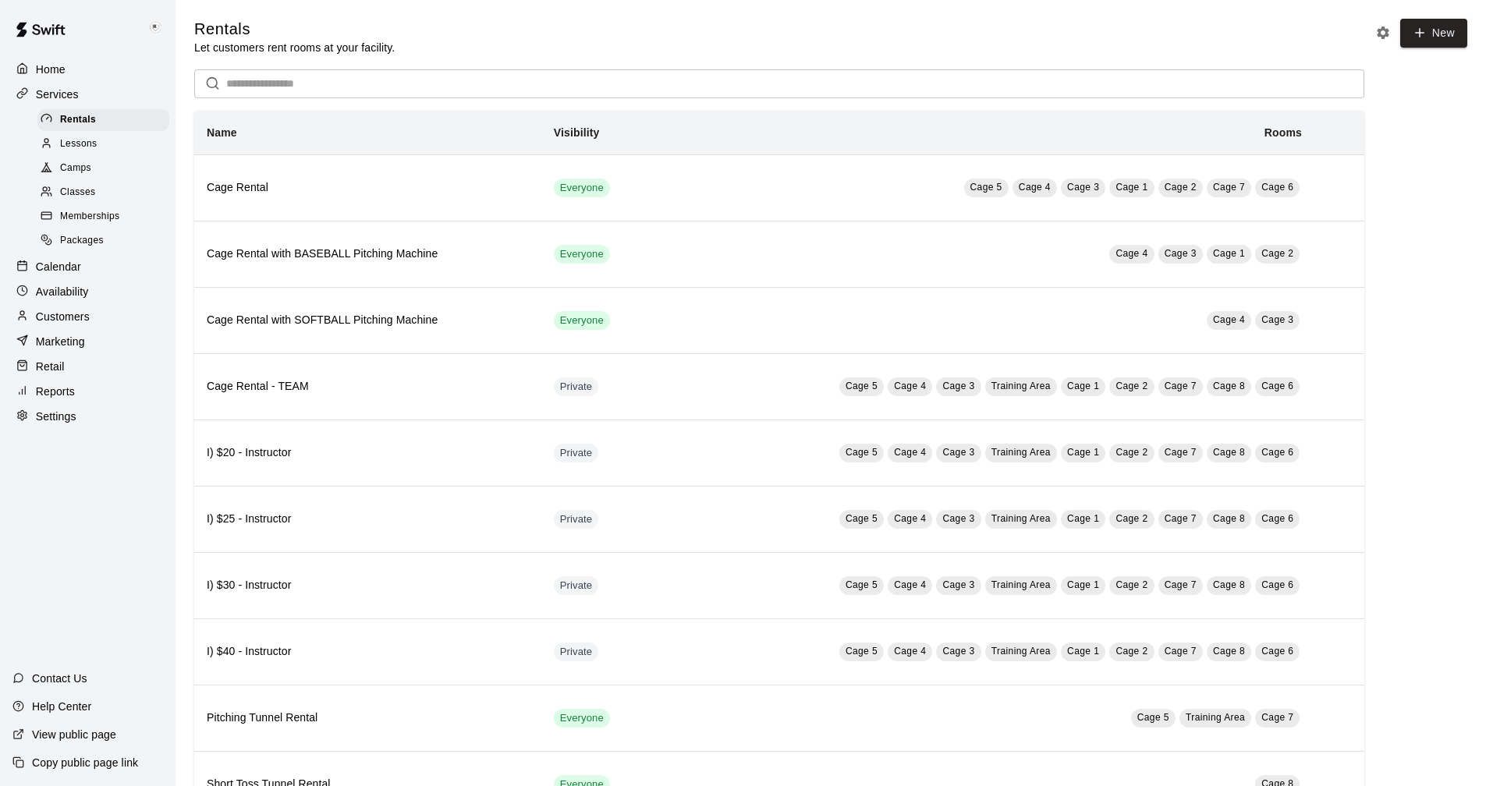
click at [77, 730] on p "View public page" at bounding box center [74, 735] width 84 height 16
click at [84, 248] on span "Packages" at bounding box center [82, 241] width 44 height 16
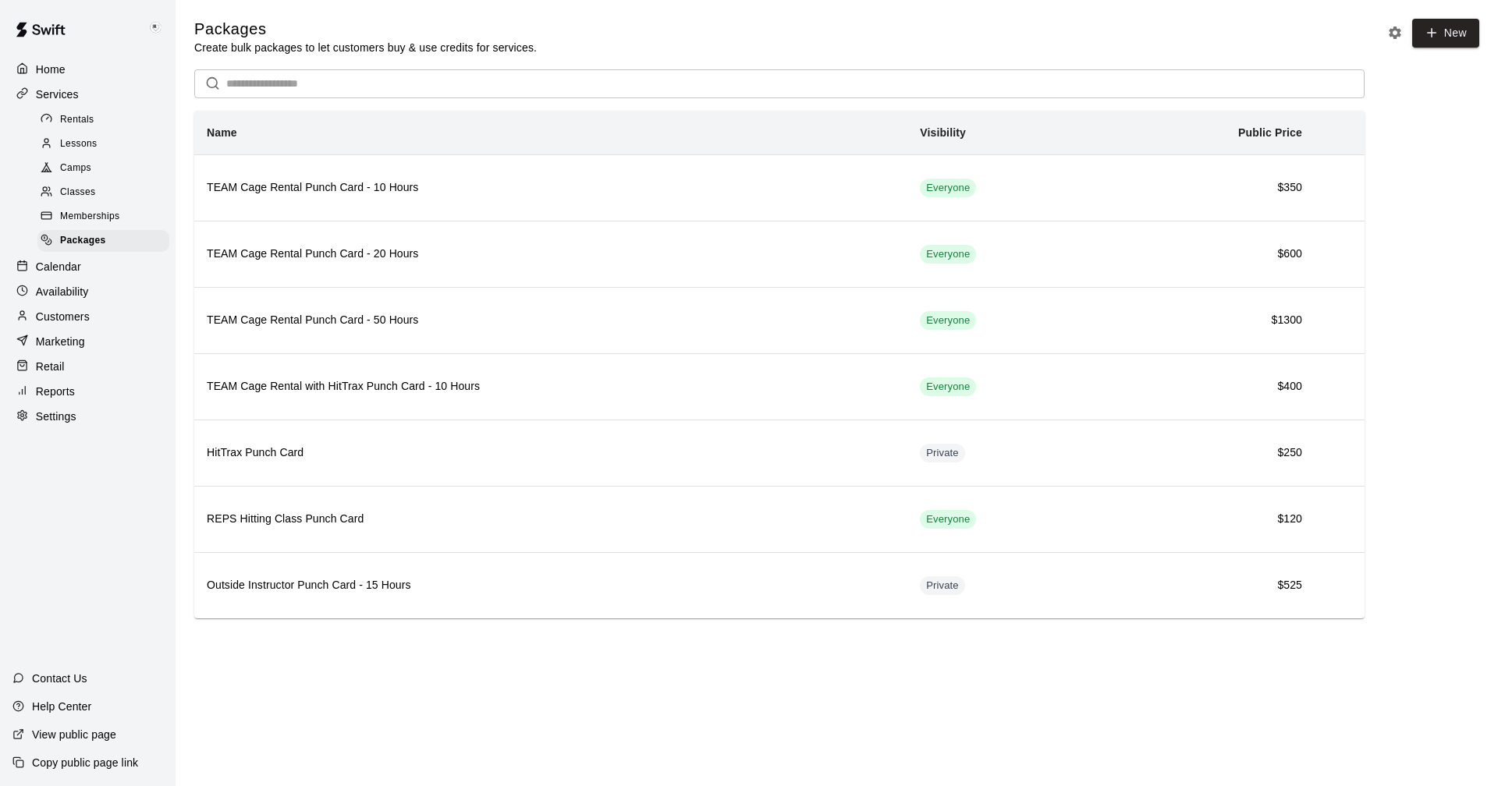
click at [75, 731] on p "View public page" at bounding box center [74, 735] width 84 height 16
